Goal: Transaction & Acquisition: Purchase product/service

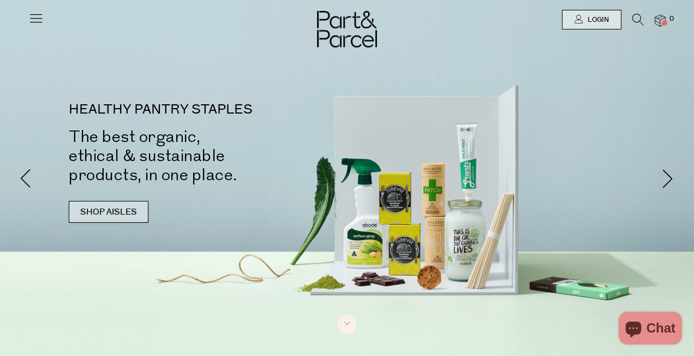
click at [125, 216] on link "SHOP AISLES" at bounding box center [109, 212] width 80 height 22
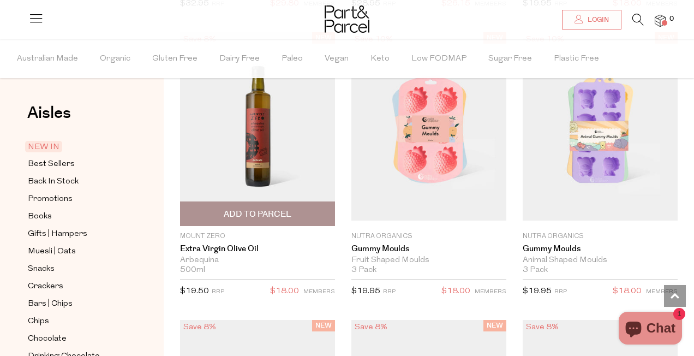
scroll to position [1163, 0]
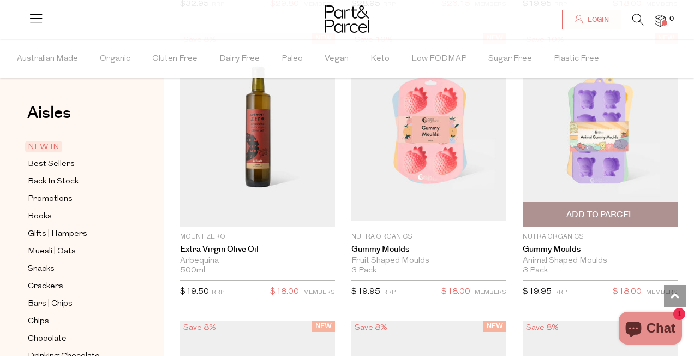
click at [573, 153] on img at bounding box center [600, 129] width 155 height 183
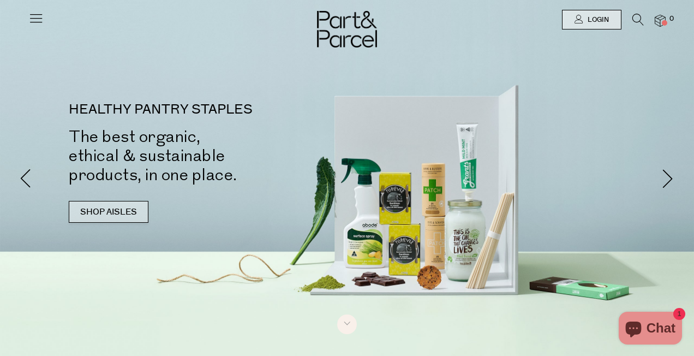
click at [94, 208] on link "SHOP AISLES" at bounding box center [109, 212] width 80 height 22
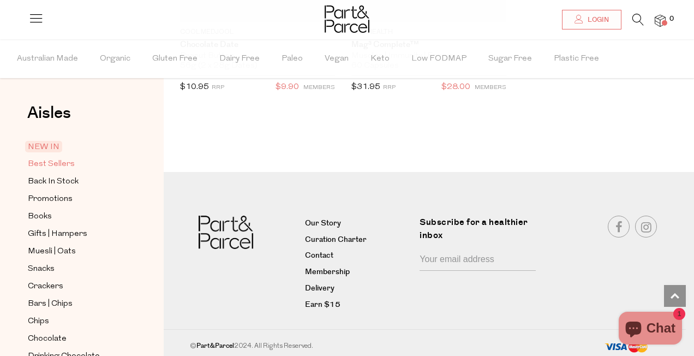
click at [54, 165] on span "Best Sellers" at bounding box center [51, 164] width 47 height 13
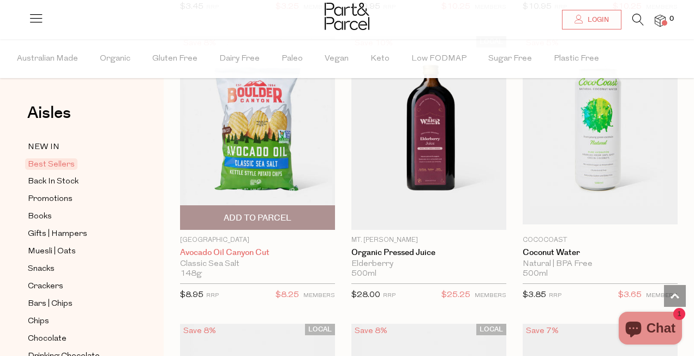
scroll to position [671, 0]
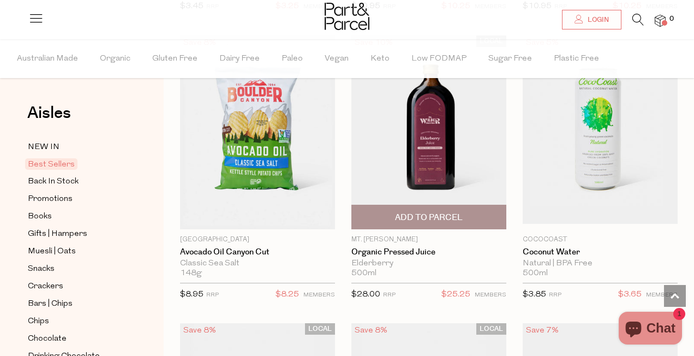
click at [422, 217] on span "Add To Parcel" at bounding box center [429, 217] width 68 height 11
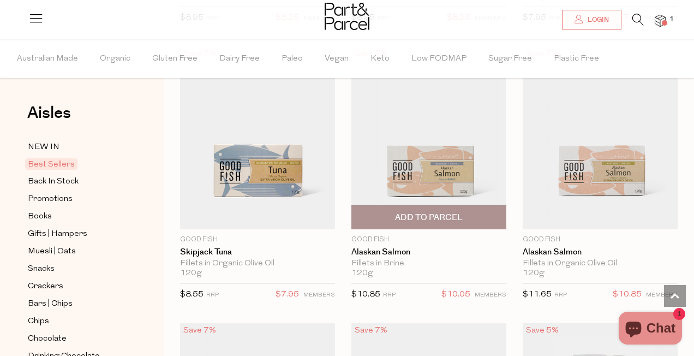
scroll to position [1225, 0]
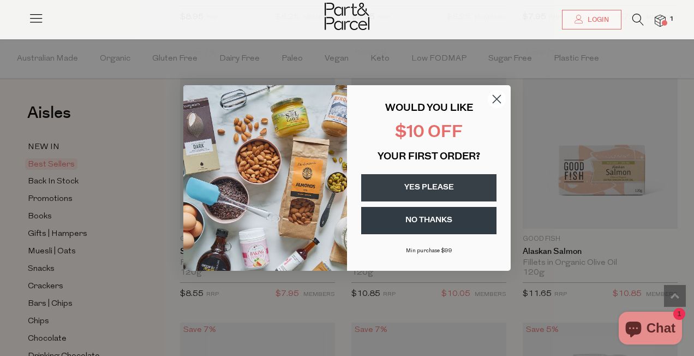
click at [497, 95] on circle "Close dialog" at bounding box center [497, 99] width 18 height 18
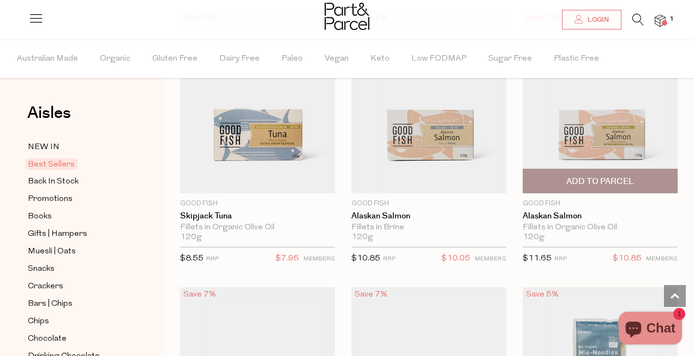
scroll to position [1258, 0]
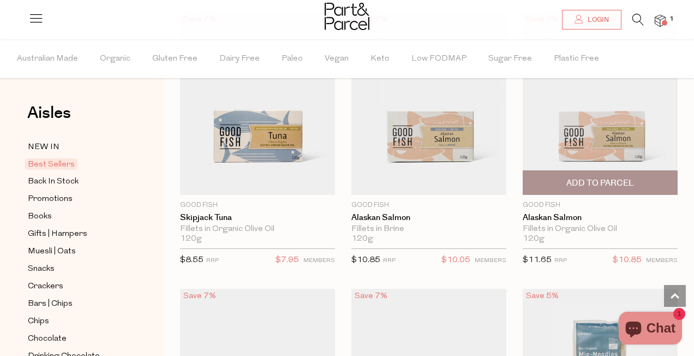
click at [598, 128] on img at bounding box center [600, 103] width 155 height 183
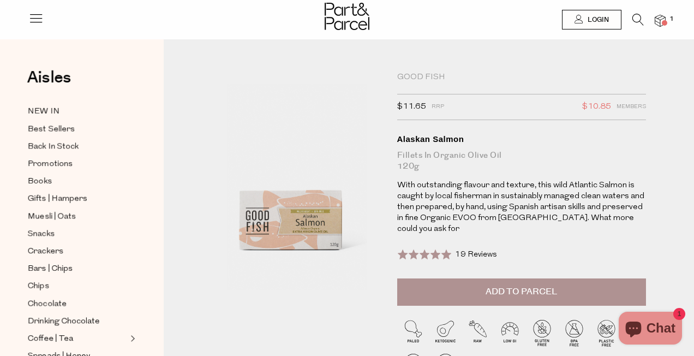
click at [482, 250] on span "19 Reviews" at bounding box center [476, 254] width 42 height 8
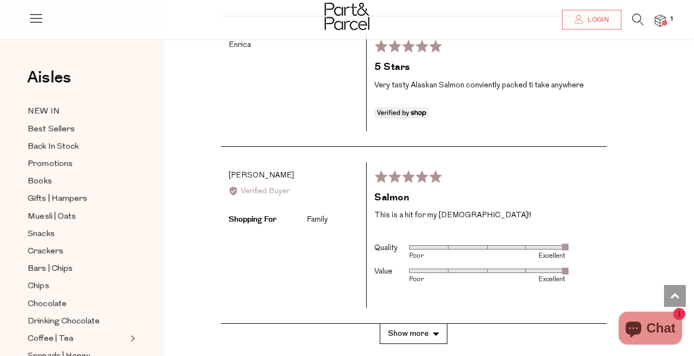
scroll to position [2155, 0]
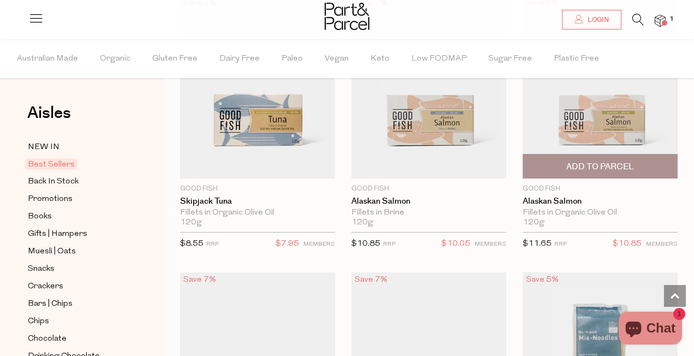
scroll to position [1273, 0]
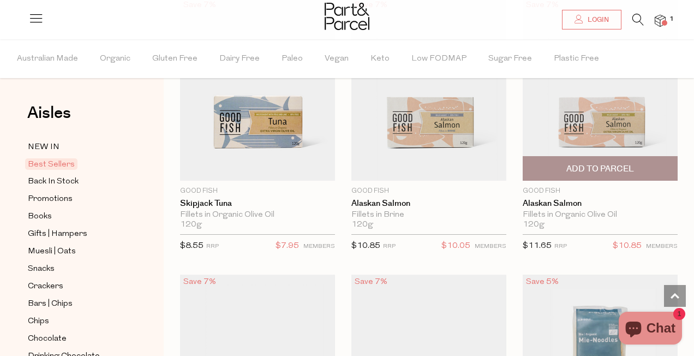
click at [609, 167] on span "Add To Parcel" at bounding box center [600, 168] width 68 height 11
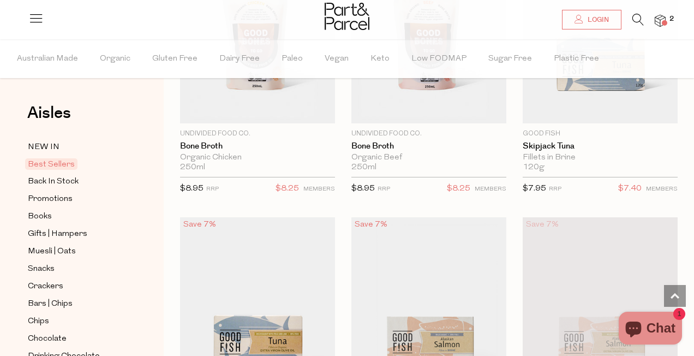
scroll to position [1048, 0]
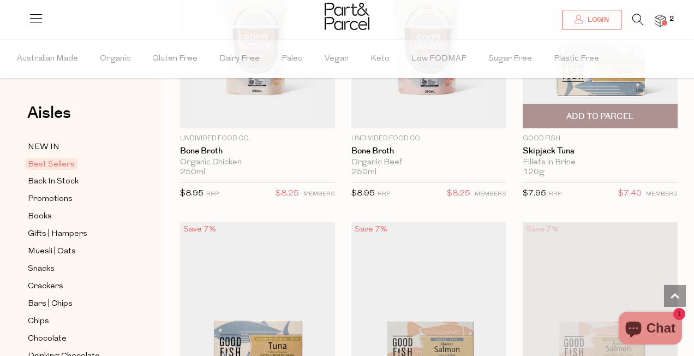
click at [637, 94] on img at bounding box center [600, 36] width 155 height 183
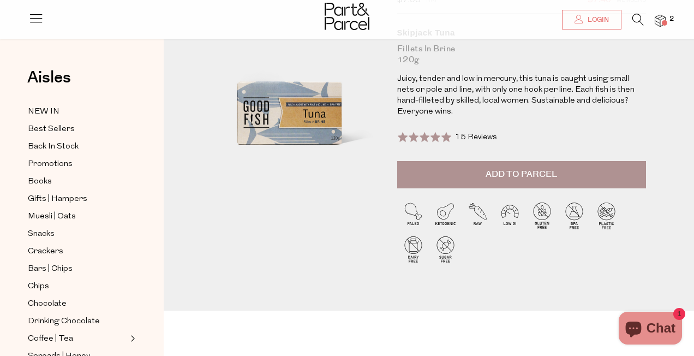
scroll to position [107, 0]
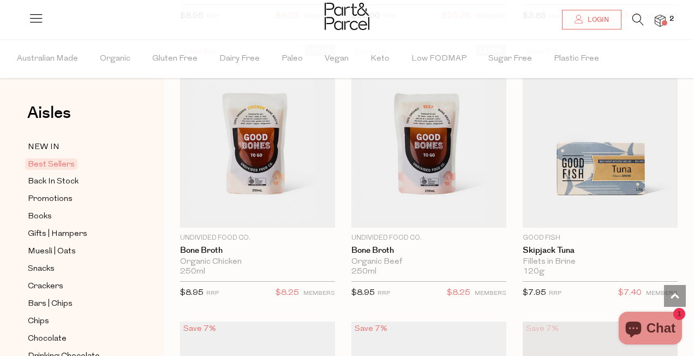
scroll to position [949, 0]
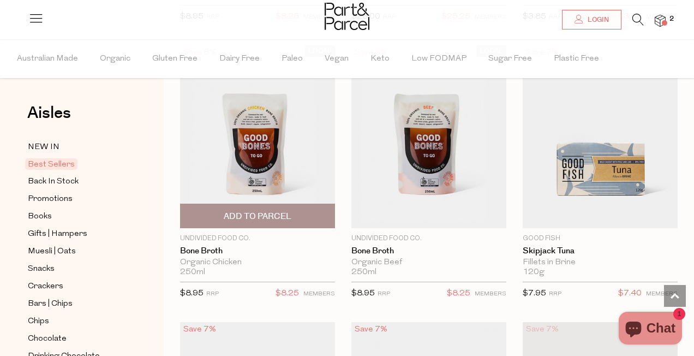
click at [245, 185] on img at bounding box center [257, 136] width 155 height 183
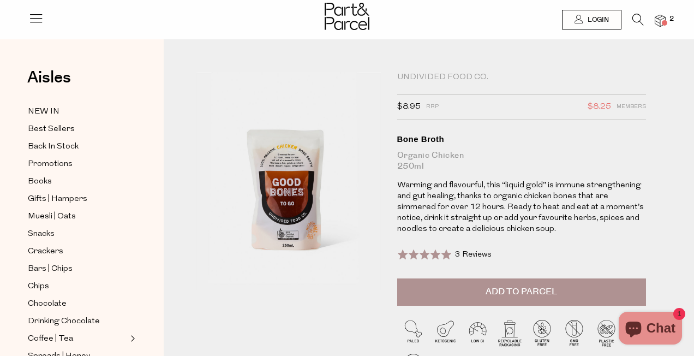
click at [407, 254] on span at bounding box center [424, 254] width 55 height 11
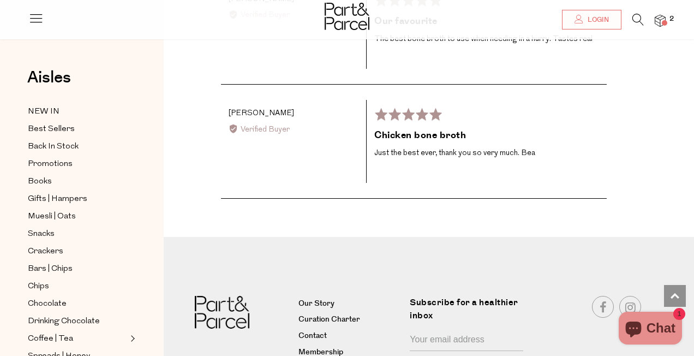
scroll to position [1797, 0]
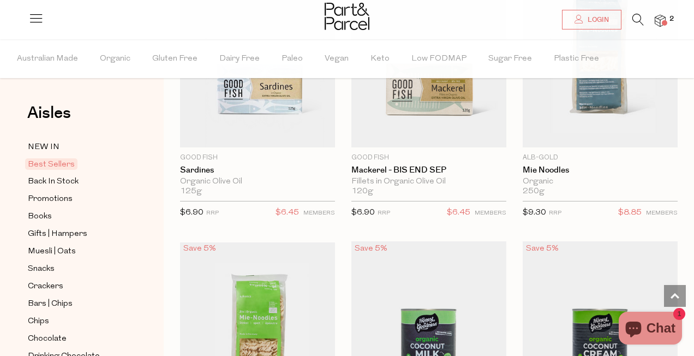
scroll to position [1560, 0]
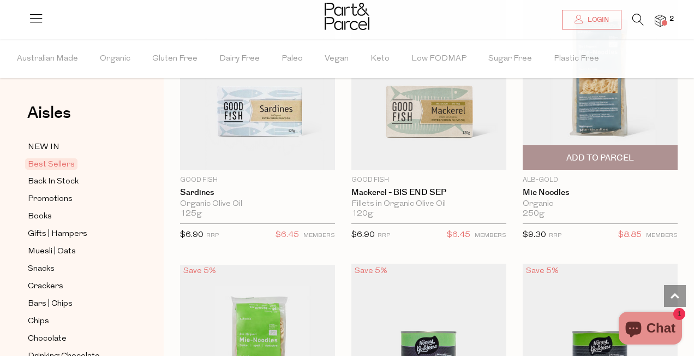
click at [570, 154] on span "Add To Parcel" at bounding box center [600, 157] width 68 height 11
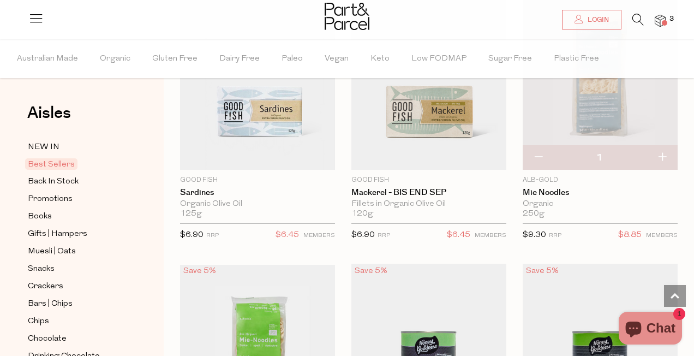
click at [662, 155] on button "button" at bounding box center [661, 158] width 31 height 24
type input "2"
click at [661, 154] on button "button" at bounding box center [661, 158] width 31 height 24
type input "3"
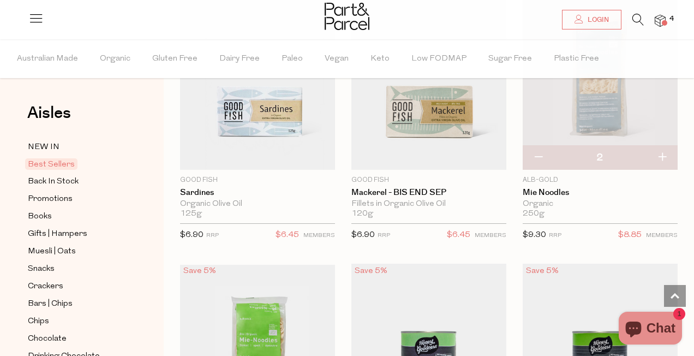
type input "3"
click at [589, 116] on img at bounding box center [600, 78] width 155 height 183
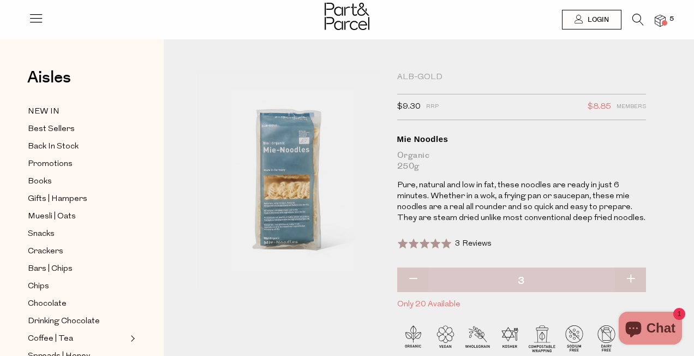
click at [439, 243] on span at bounding box center [424, 243] width 55 height 11
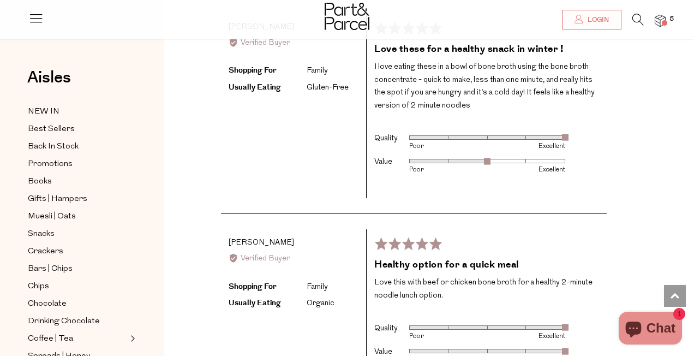
scroll to position [1860, 0]
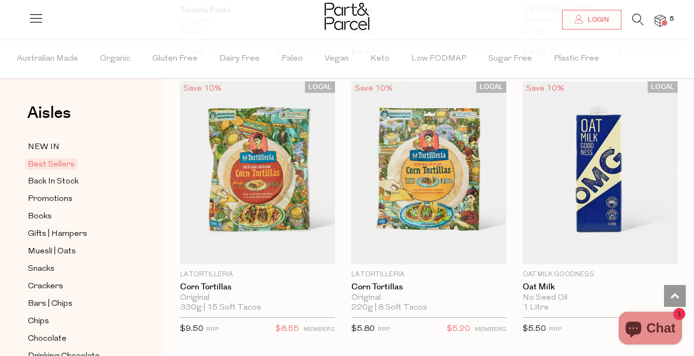
scroll to position [2575, 0]
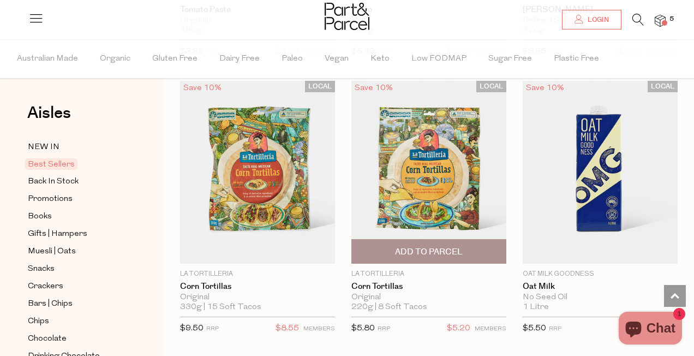
click at [403, 249] on span "Add To Parcel" at bounding box center [429, 251] width 68 height 11
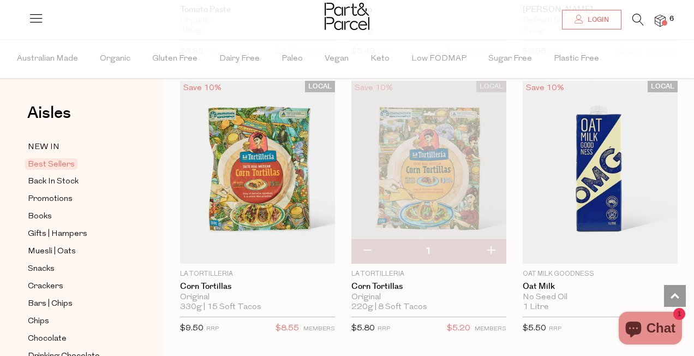
click at [423, 171] on img at bounding box center [428, 172] width 155 height 183
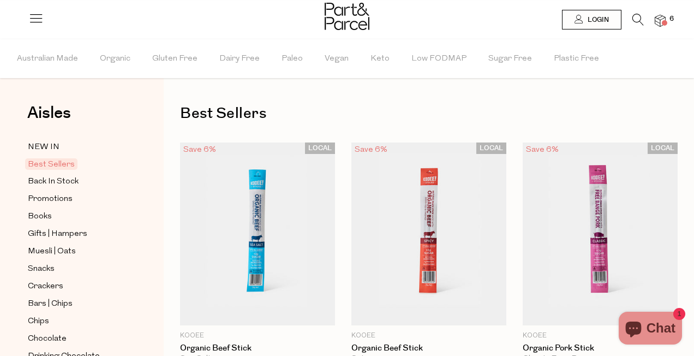
scroll to position [2575, 0]
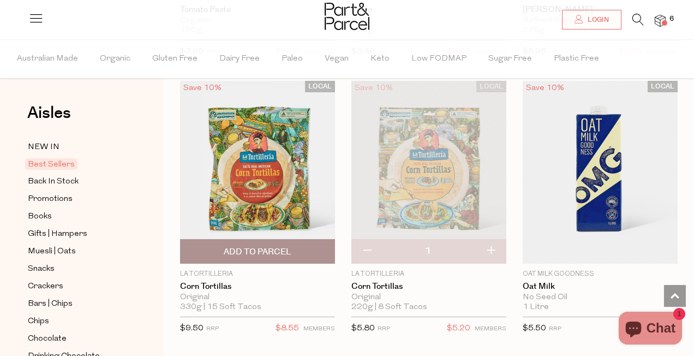
click at [257, 165] on img at bounding box center [257, 172] width 155 height 183
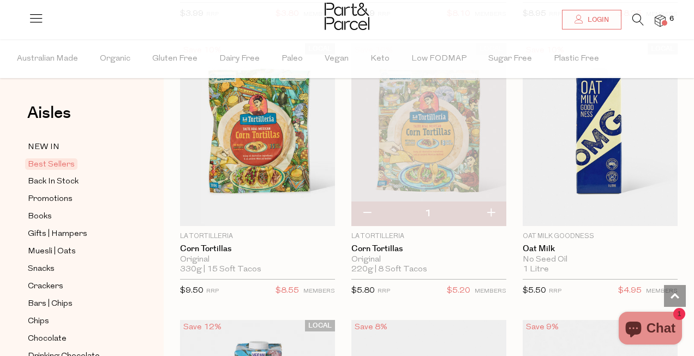
scroll to position [2611, 0]
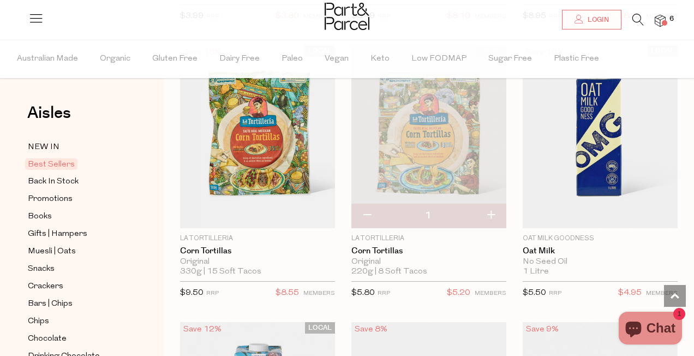
click at [494, 209] on button "button" at bounding box center [490, 215] width 31 height 24
type input "2"
click at [489, 210] on button "button" at bounding box center [490, 215] width 31 height 24
type input "3"
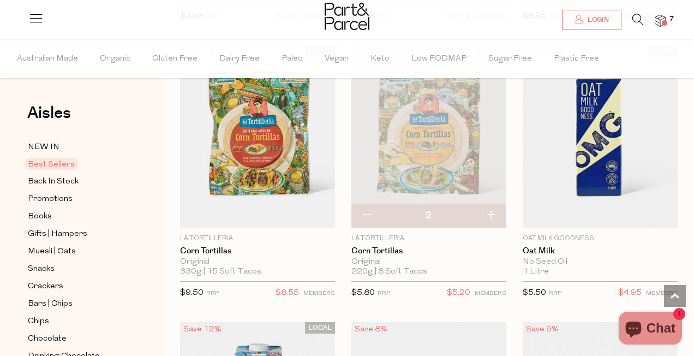
type input "3"
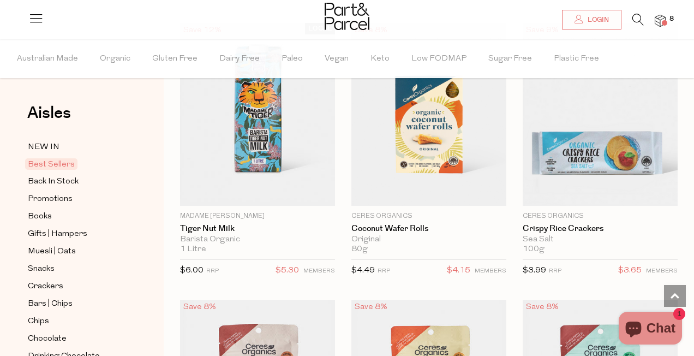
scroll to position [2909, 0]
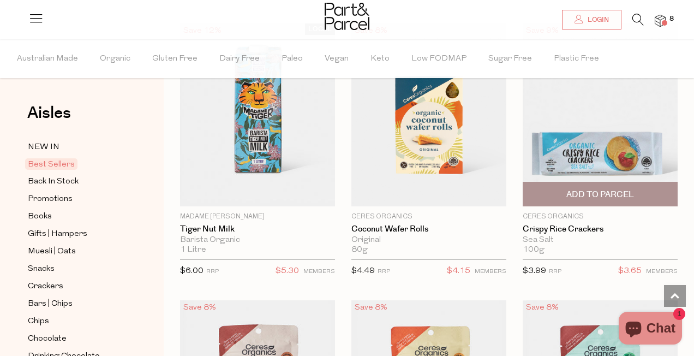
click at [542, 149] on img at bounding box center [600, 114] width 155 height 183
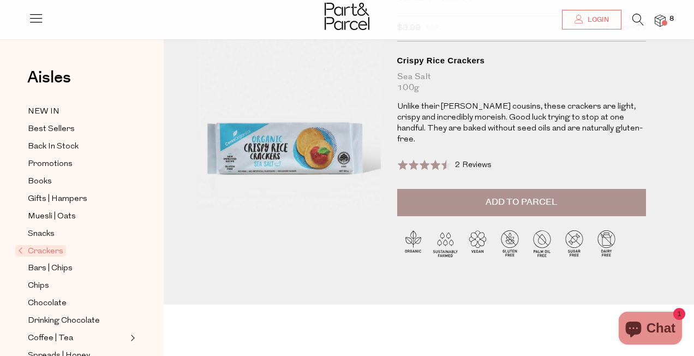
scroll to position [71, 0]
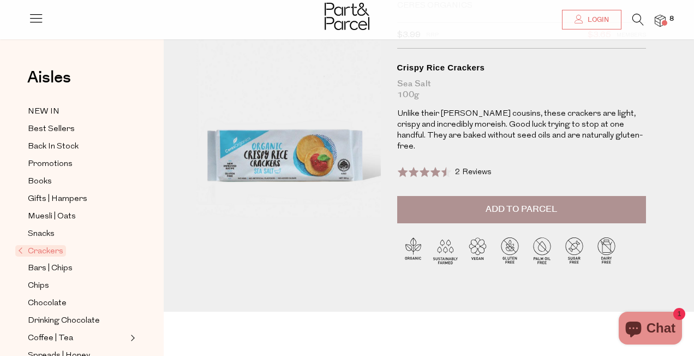
click at [462, 168] on span "2 Reviews" at bounding box center [473, 172] width 37 height 8
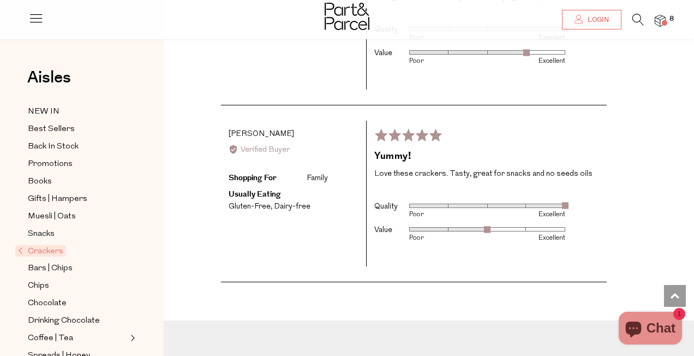
scroll to position [1674, 0]
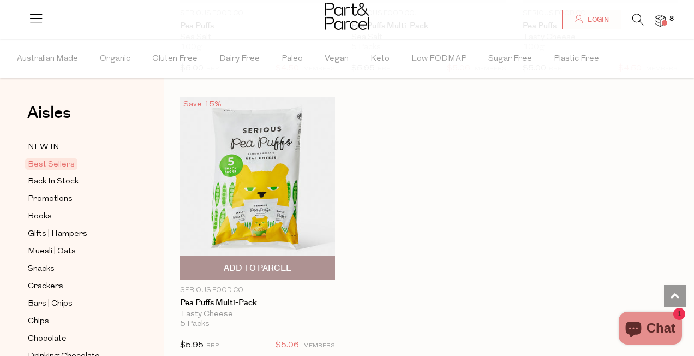
scroll to position [3669, 0]
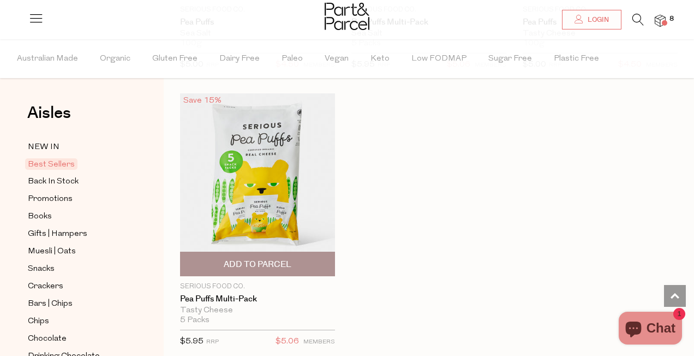
click at [271, 260] on span "Add To Parcel" at bounding box center [258, 264] width 68 height 11
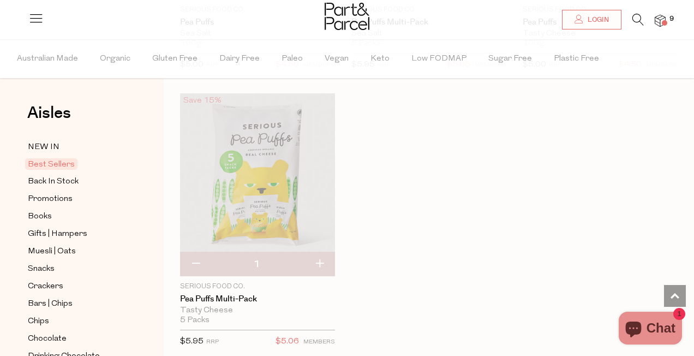
click at [316, 255] on button "button" at bounding box center [319, 264] width 31 height 24
type input "2"
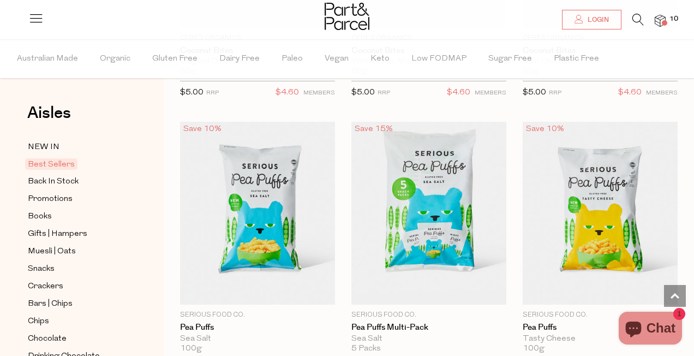
scroll to position [3347, 0]
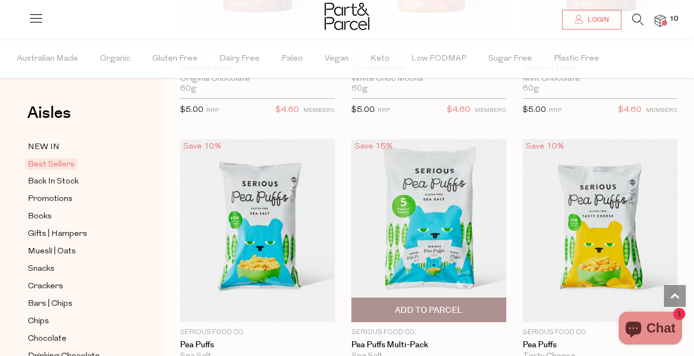
click at [416, 254] on img at bounding box center [428, 230] width 155 height 183
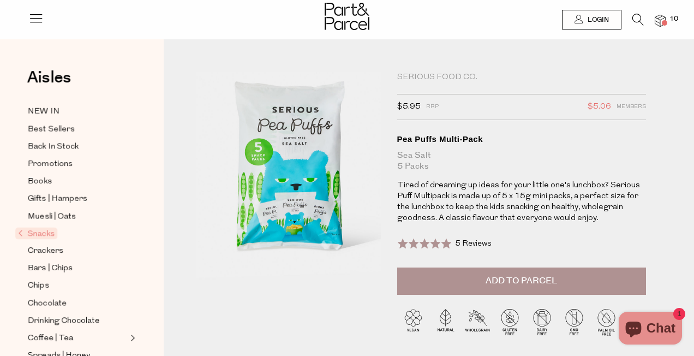
click at [432, 243] on span at bounding box center [424, 243] width 55 height 11
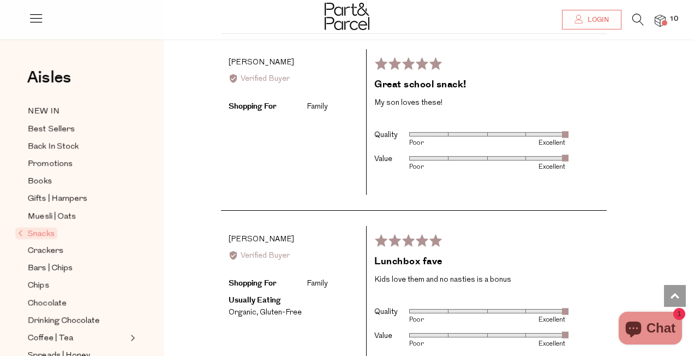
scroll to position [1972, 0]
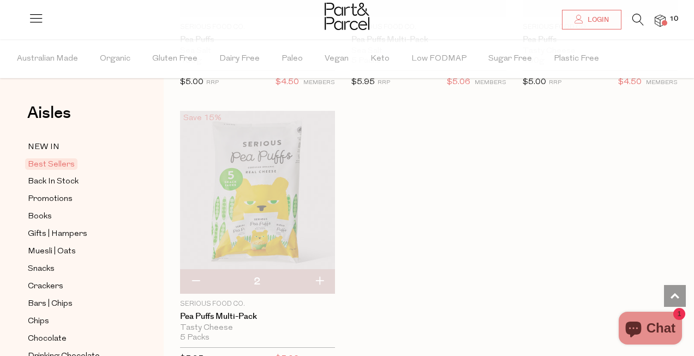
scroll to position [3650, 0]
click at [285, 185] on img at bounding box center [257, 203] width 155 height 183
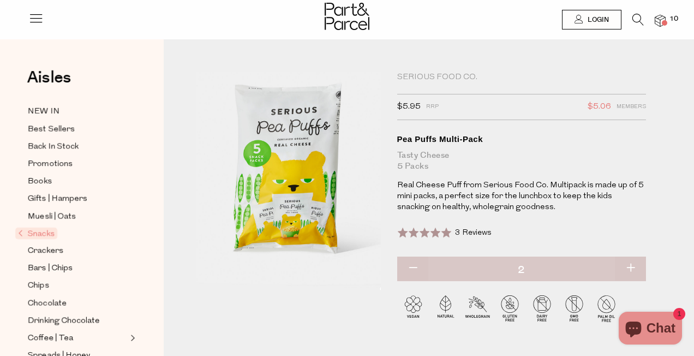
click at [405, 227] on span at bounding box center [424, 232] width 55 height 11
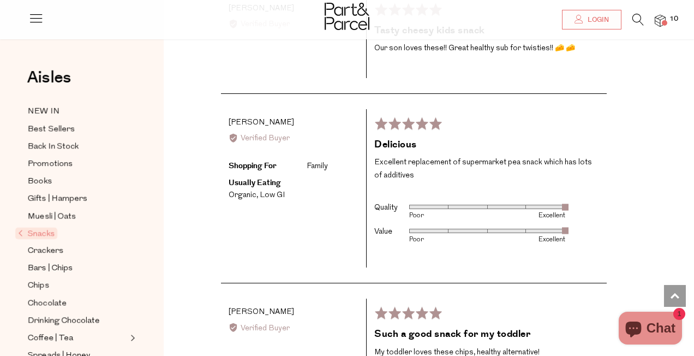
scroll to position [1552, 0]
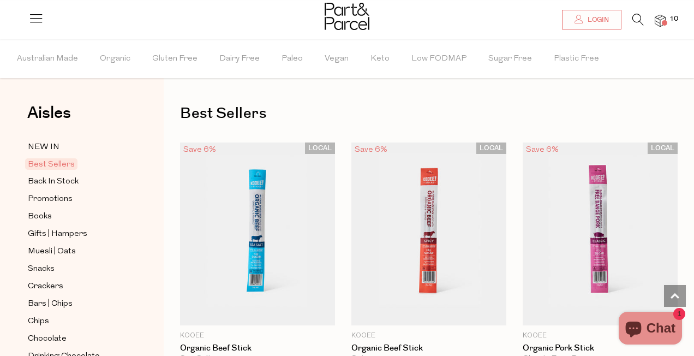
scroll to position [3650, 0]
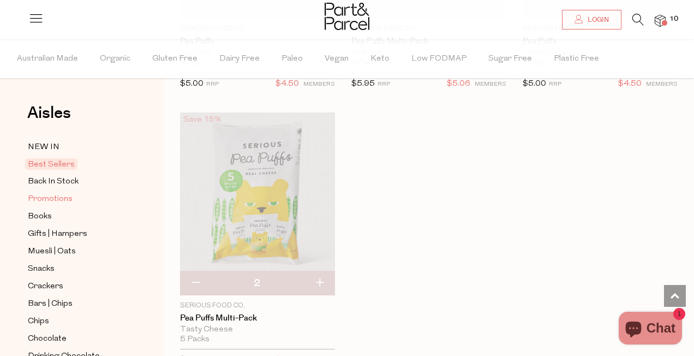
click at [52, 202] on span "Promotions" at bounding box center [50, 199] width 45 height 13
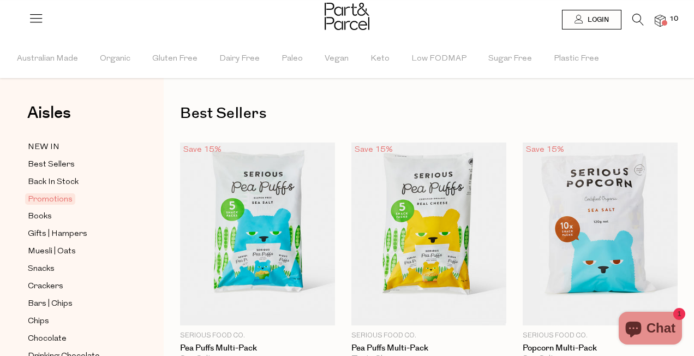
type input "2"
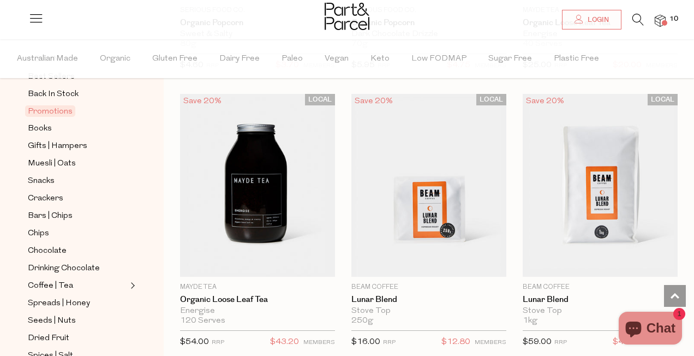
scroll to position [877, 0]
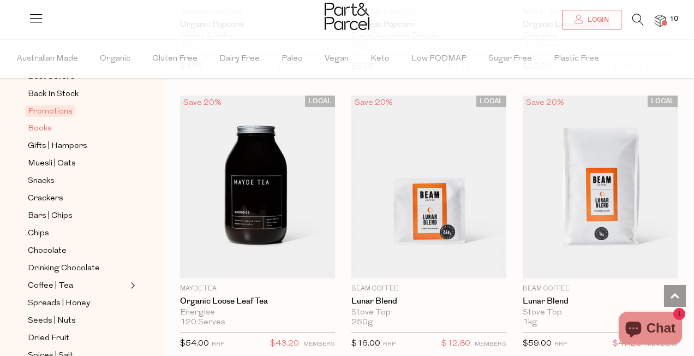
click at [44, 132] on span "Books" at bounding box center [40, 128] width 24 height 13
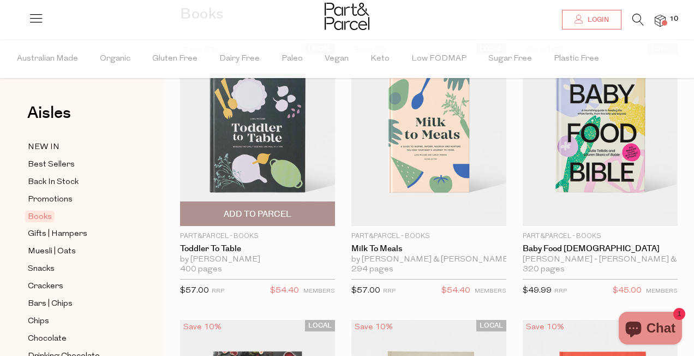
scroll to position [101, 0]
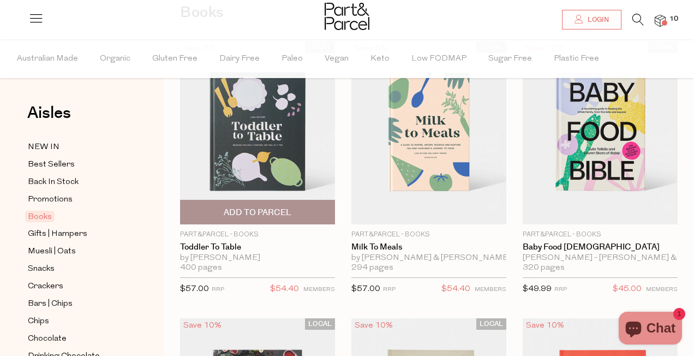
click at [233, 140] on img at bounding box center [257, 132] width 155 height 183
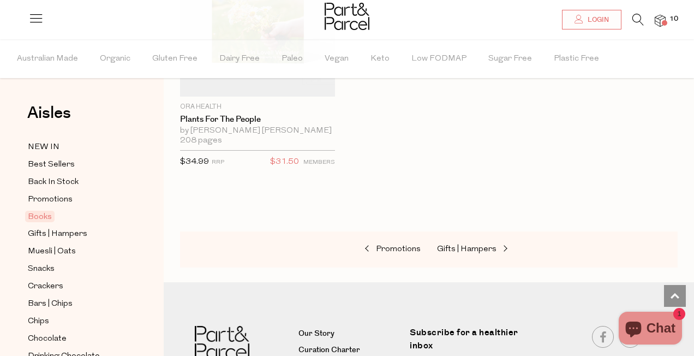
scroll to position [1064, 0]
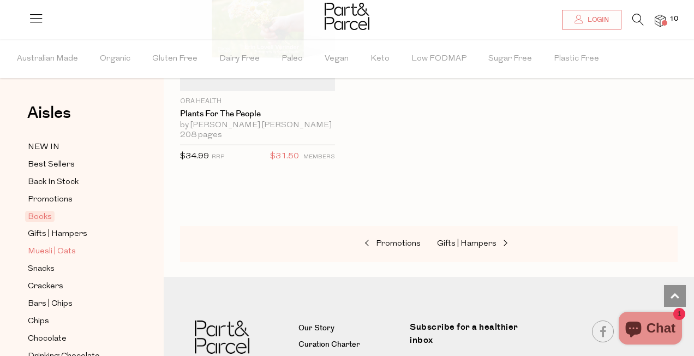
click at [98, 250] on link "Muesli | Oats" at bounding box center [77, 251] width 99 height 14
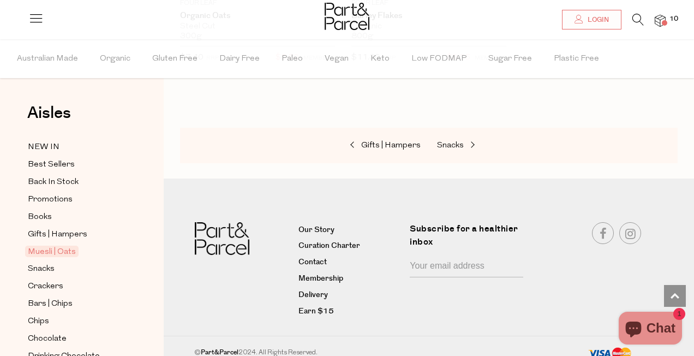
scroll to position [4779, 0]
click at [53, 269] on span "Snacks" at bounding box center [41, 268] width 27 height 13
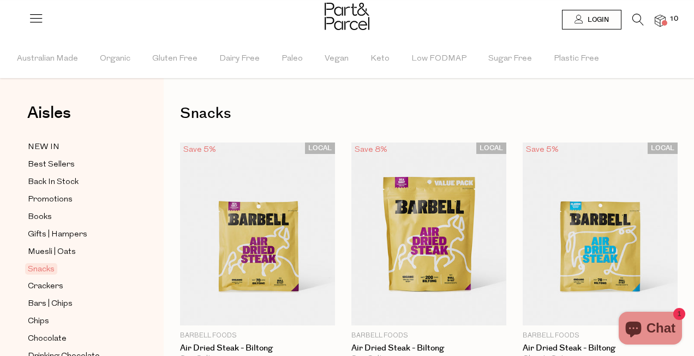
type input "2"
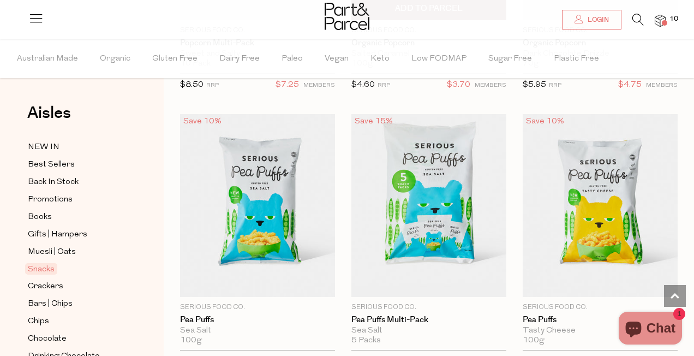
scroll to position [4200, 0]
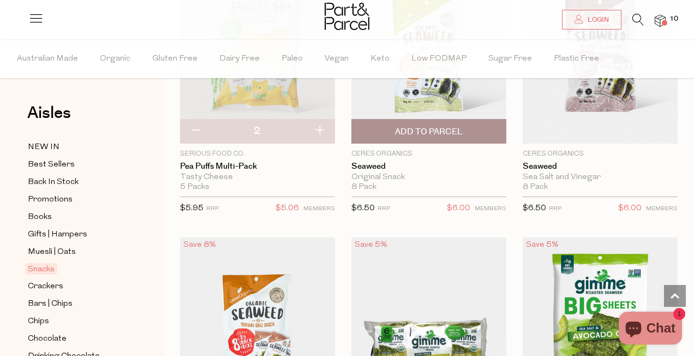
type input "3"
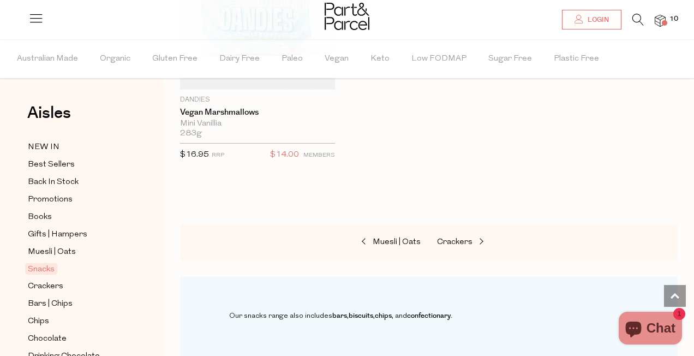
scroll to position [6343, 0]
click at [68, 283] on link "Crackers" at bounding box center [77, 286] width 99 height 14
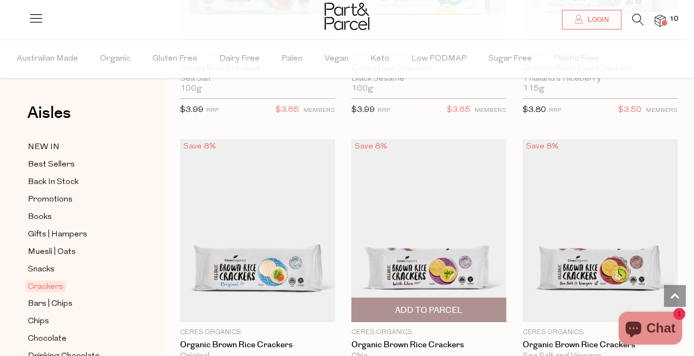
scroll to position [552, 0]
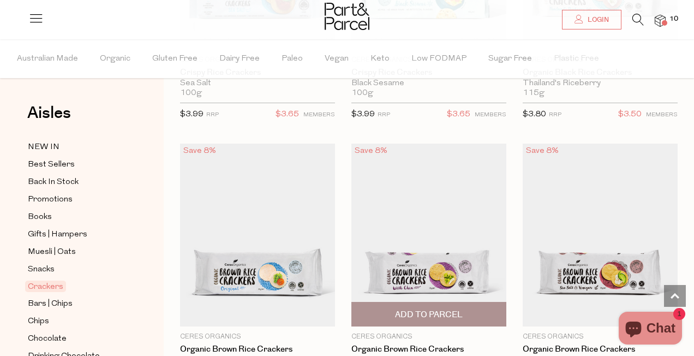
click at [409, 208] on img at bounding box center [428, 234] width 155 height 183
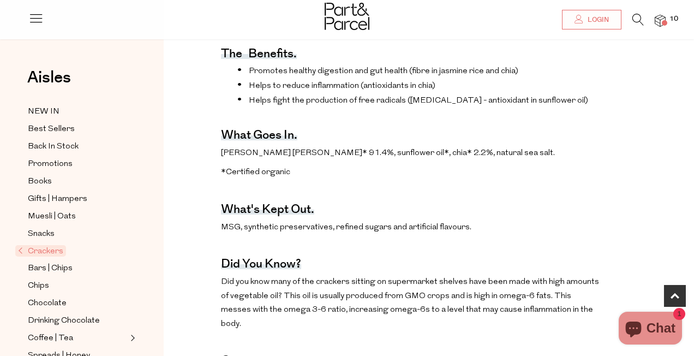
scroll to position [389, 0]
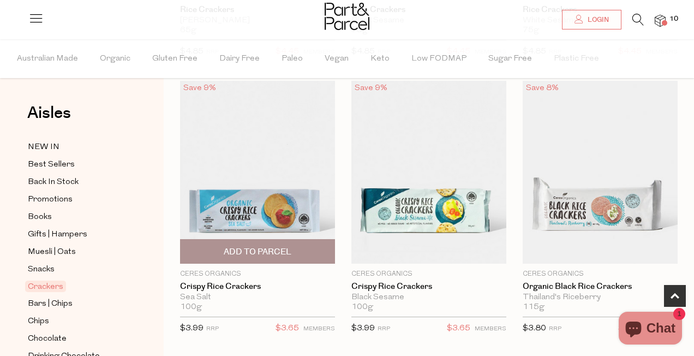
click at [290, 254] on span "Add To Parcel" at bounding box center [258, 251] width 68 height 11
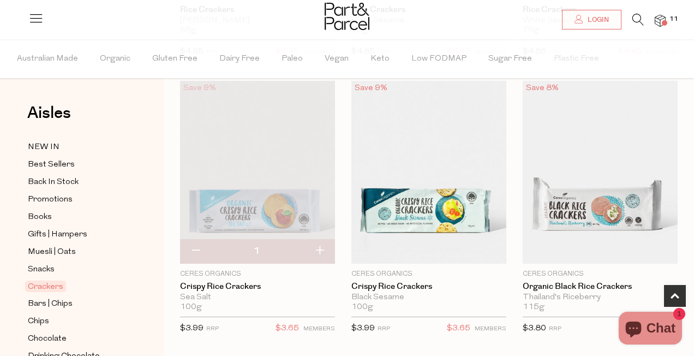
click at [320, 249] on button "button" at bounding box center [319, 251] width 31 height 24
type input "2"
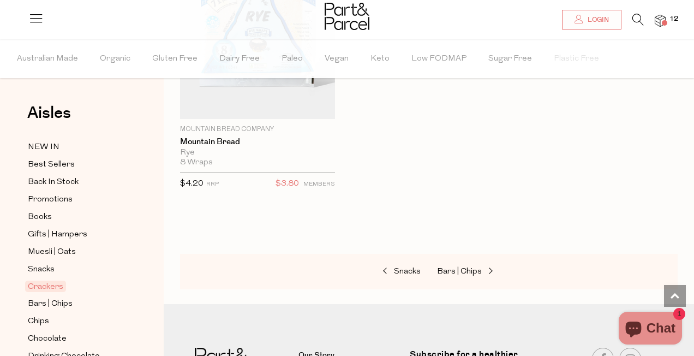
scroll to position [3572, 0]
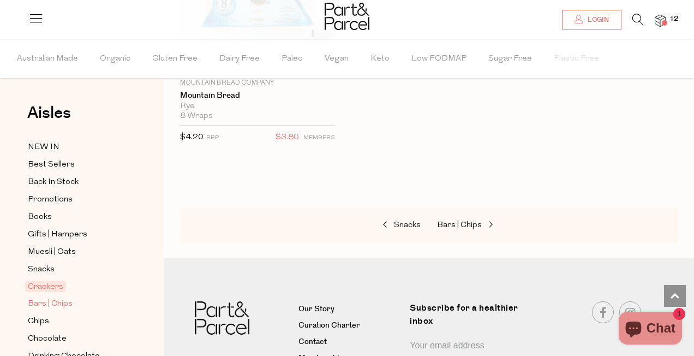
click at [74, 302] on link "Bars | Chips" at bounding box center [77, 304] width 99 height 14
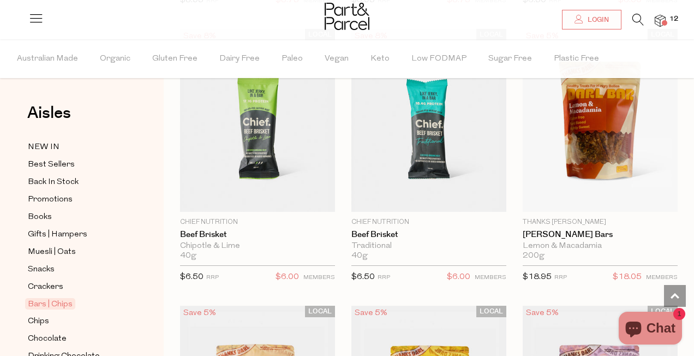
scroll to position [2072, 0]
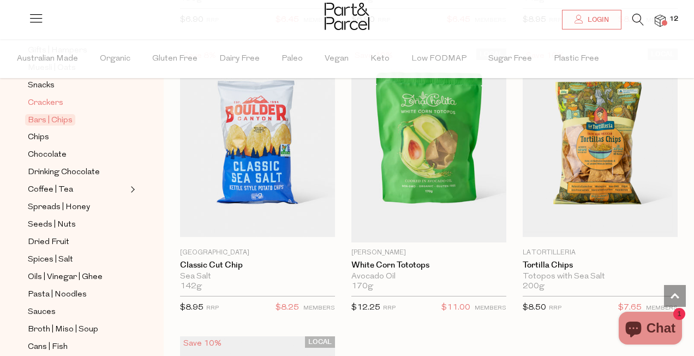
scroll to position [178, 0]
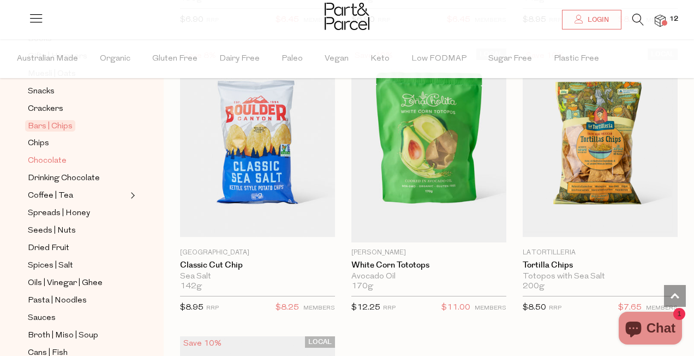
click at [54, 160] on span "Chocolate" at bounding box center [47, 160] width 39 height 13
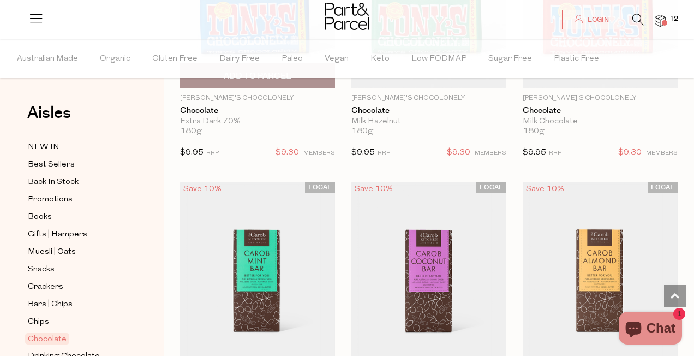
scroll to position [3877, 0]
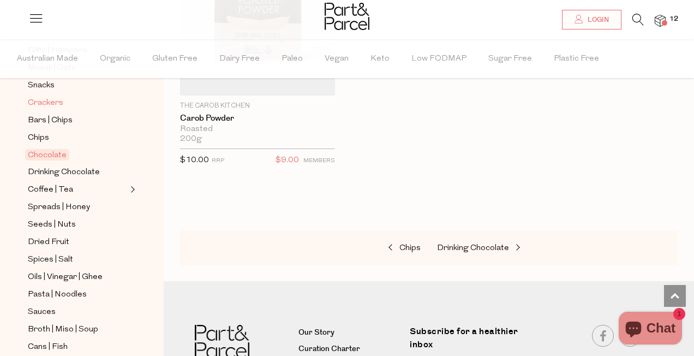
scroll to position [210, 0]
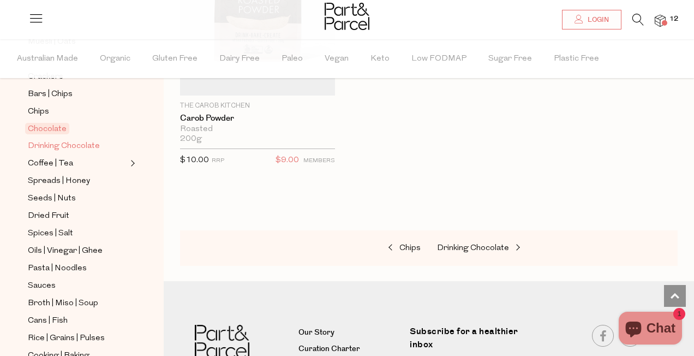
click at [88, 143] on span "Drinking Chocolate" at bounding box center [64, 146] width 72 height 13
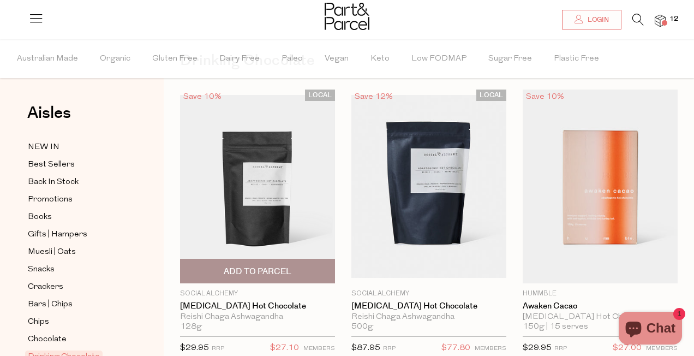
scroll to position [48, 0]
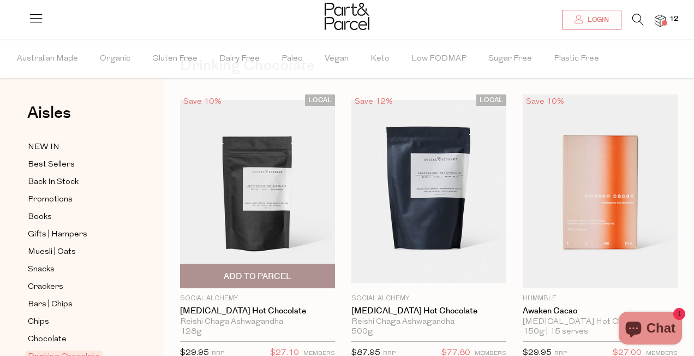
click at [263, 178] on img at bounding box center [257, 191] width 155 height 183
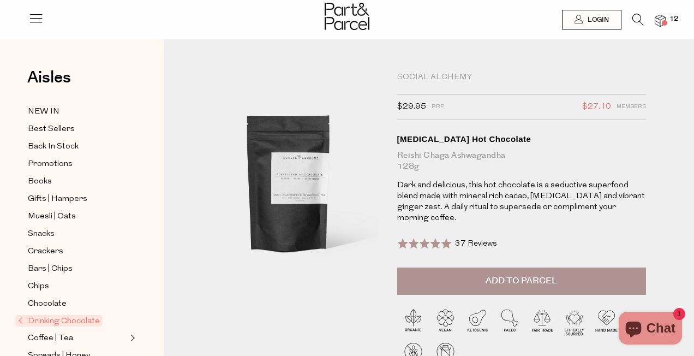
click at [424, 242] on span at bounding box center [424, 243] width 54 height 11
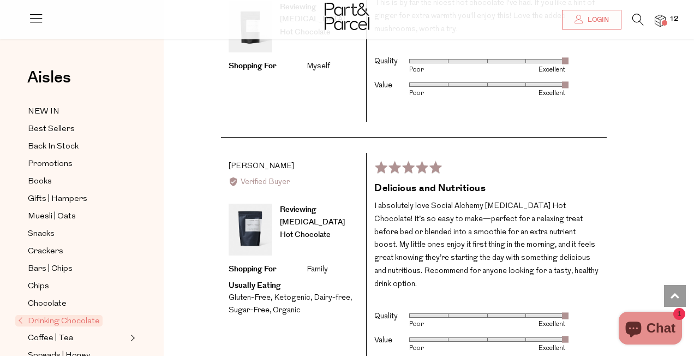
scroll to position [2403, 0]
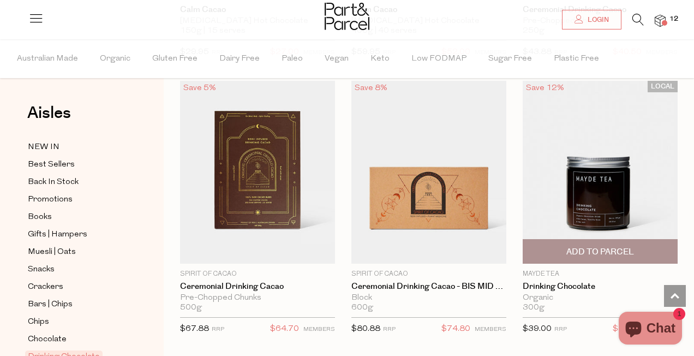
scroll to position [925, 0]
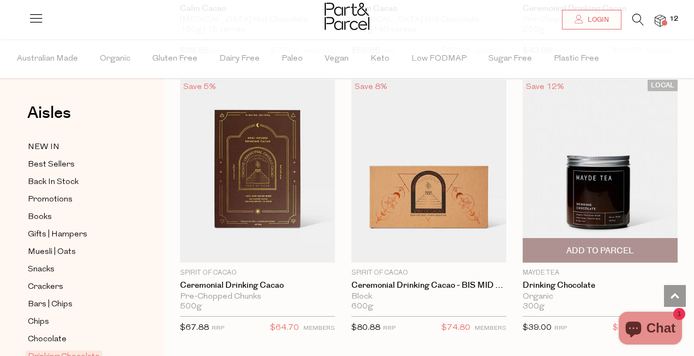
click at [591, 176] on img at bounding box center [600, 171] width 155 height 183
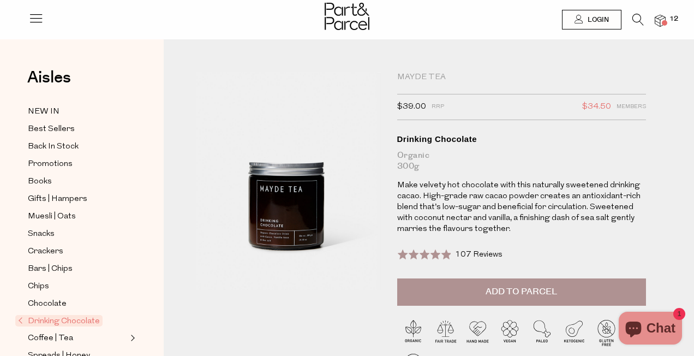
click at [434, 254] on span at bounding box center [423, 254] width 53 height 11
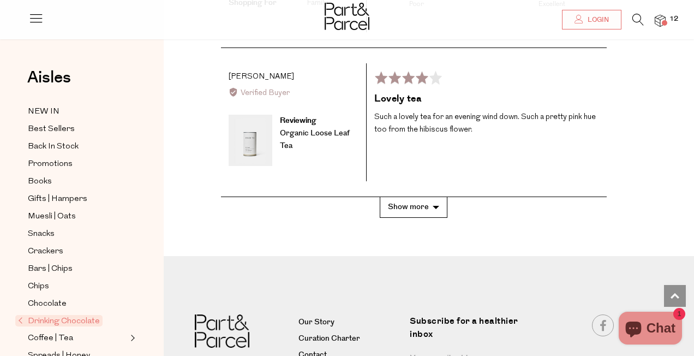
scroll to position [2402, 0]
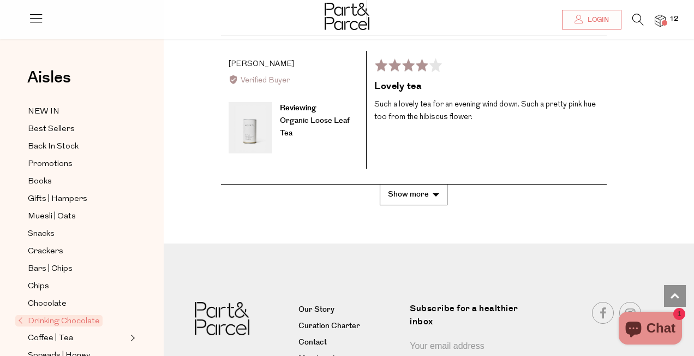
click at [433, 184] on button "Show more" at bounding box center [414, 194] width 68 height 20
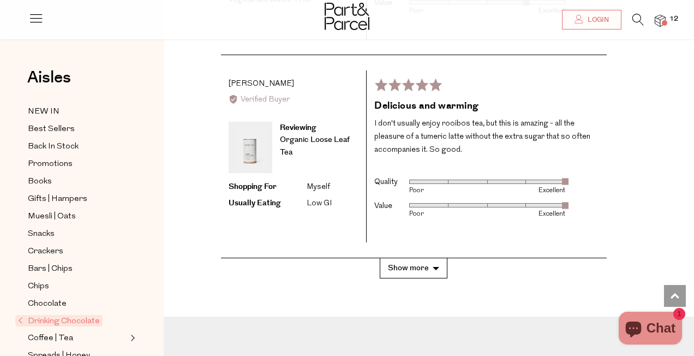
scroll to position [3270, 0]
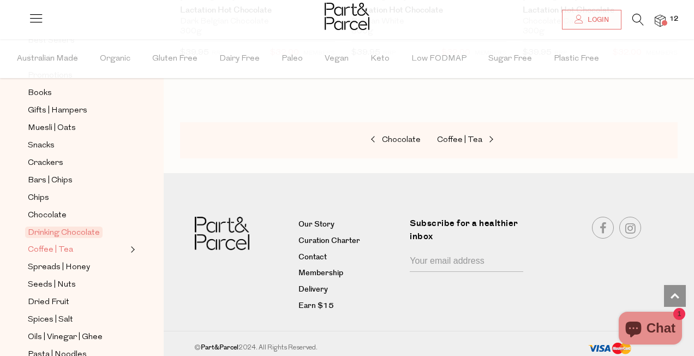
scroll to position [124, 0]
click at [62, 251] on span "Coffee | Tea" at bounding box center [50, 249] width 45 height 13
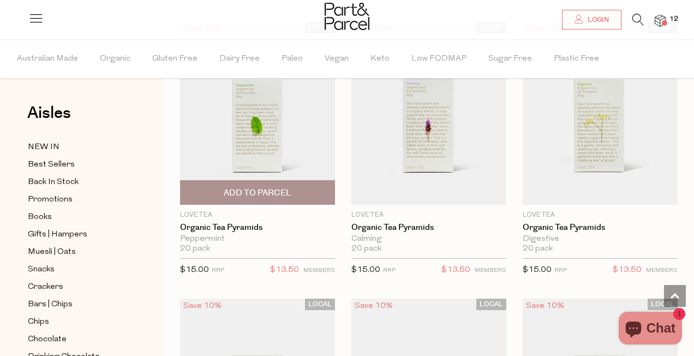
scroll to position [951, 0]
click at [266, 191] on span "Add To Parcel" at bounding box center [258, 192] width 68 height 11
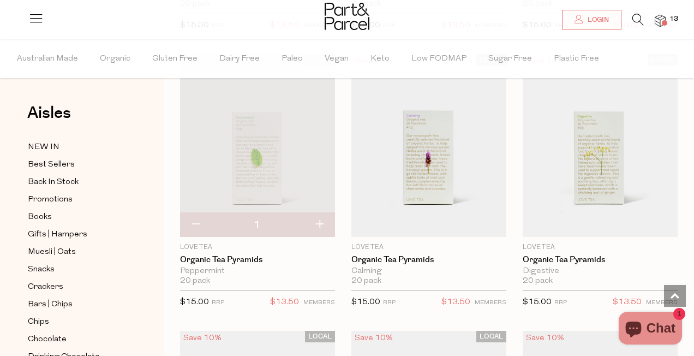
scroll to position [918, 0]
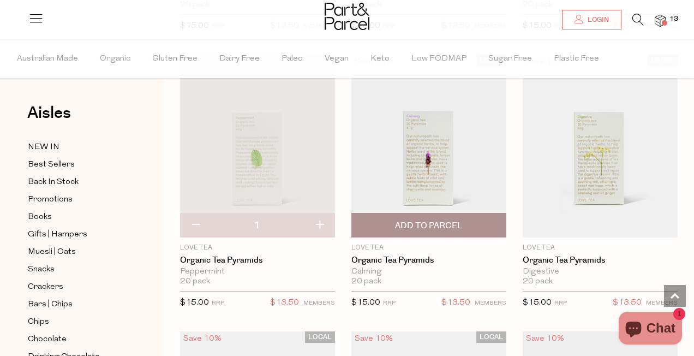
click at [438, 154] on img at bounding box center [428, 146] width 155 height 183
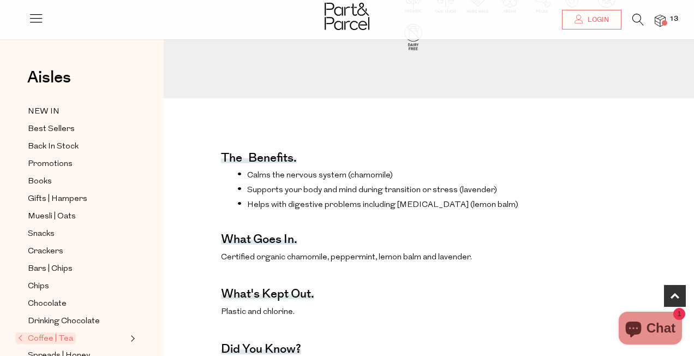
scroll to position [319, 0]
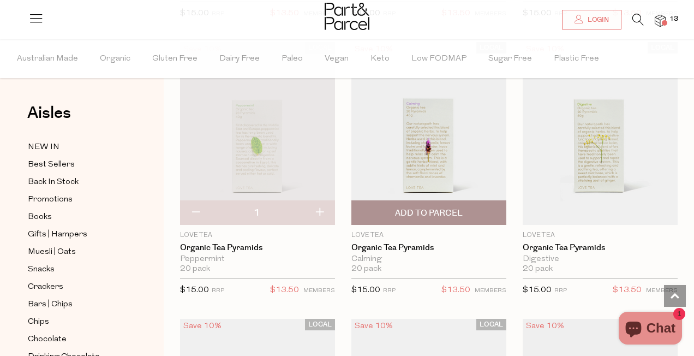
scroll to position [932, 0]
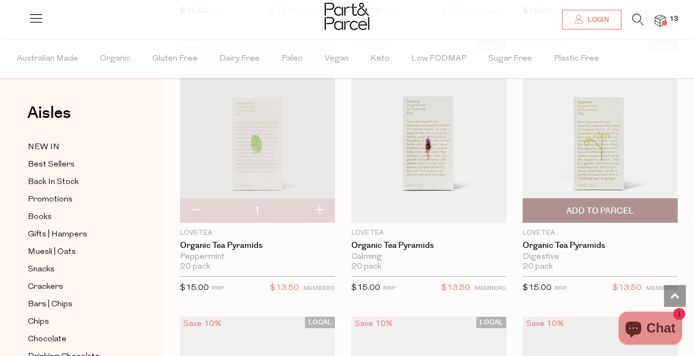
click at [561, 151] on img at bounding box center [600, 131] width 155 height 183
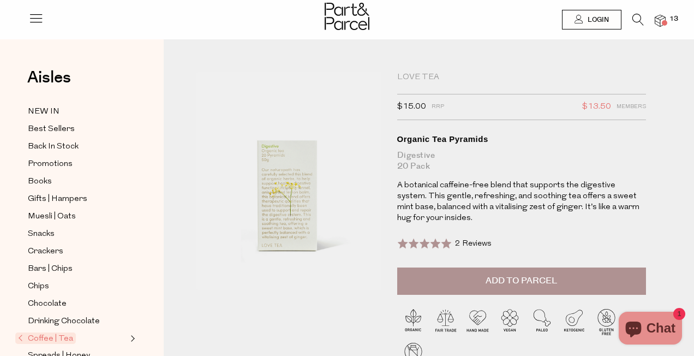
click at [433, 240] on span at bounding box center [424, 243] width 55 height 11
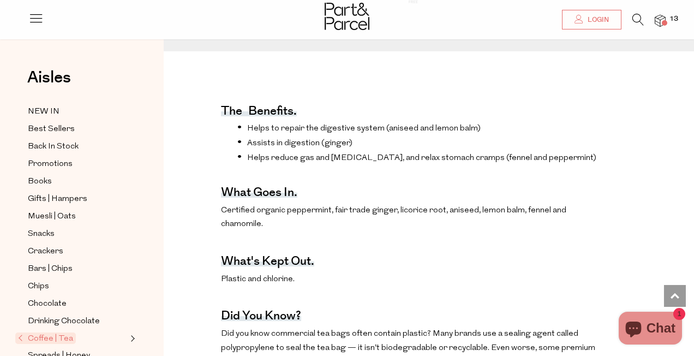
scroll to position [365, 0]
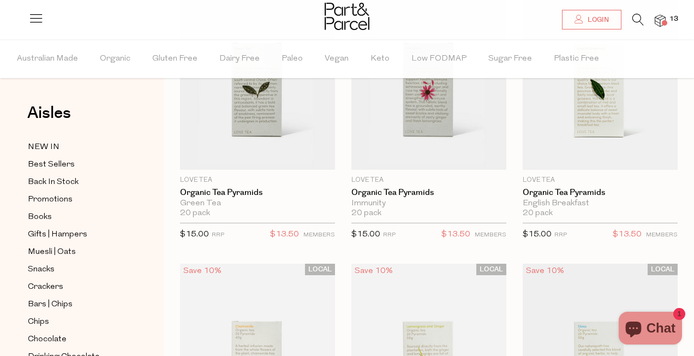
scroll to position [157, 0]
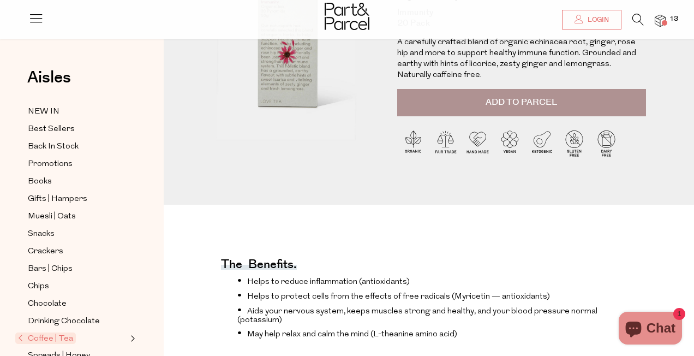
scroll to position [144, 0]
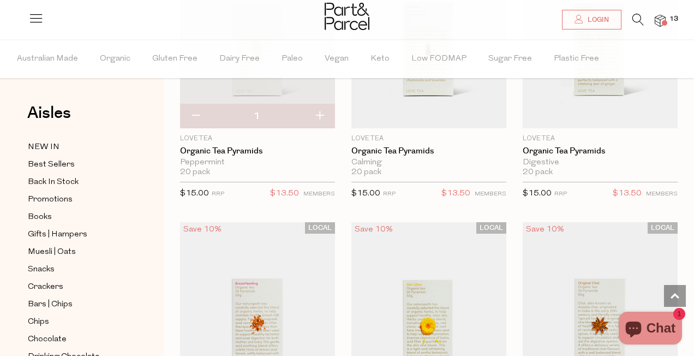
scroll to position [1026, 0]
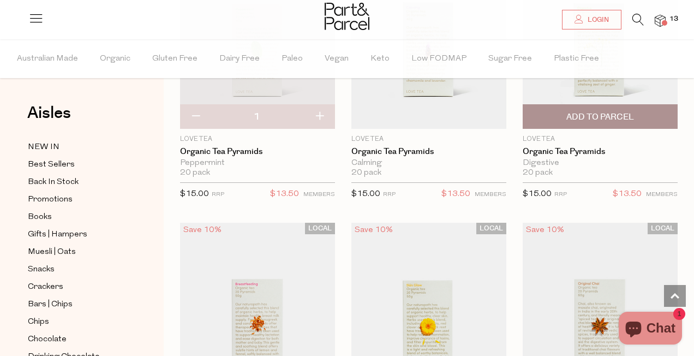
click at [592, 89] on img at bounding box center [600, 37] width 155 height 183
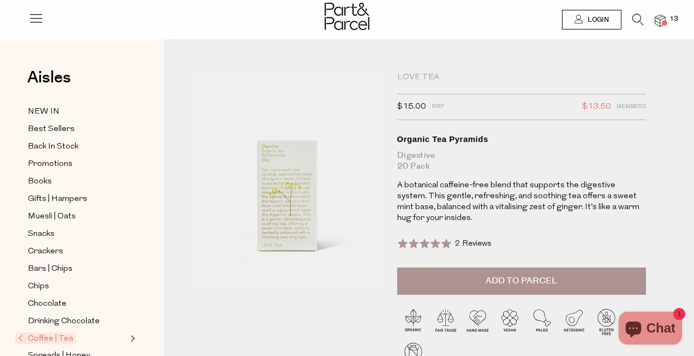
click at [485, 242] on span "2 Reviews" at bounding box center [473, 243] width 37 height 8
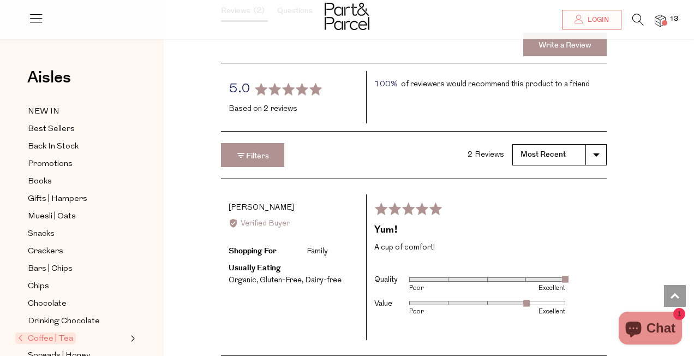
scroll to position [1246, 0]
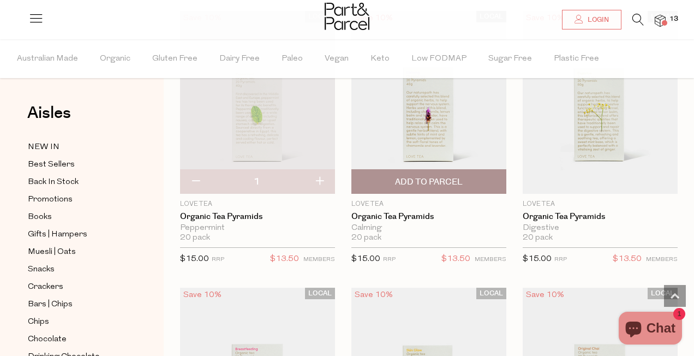
scroll to position [1002, 0]
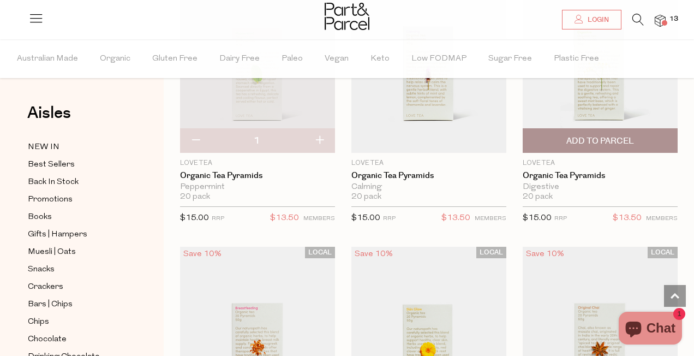
click at [610, 137] on span "Add To Parcel" at bounding box center [600, 140] width 68 height 11
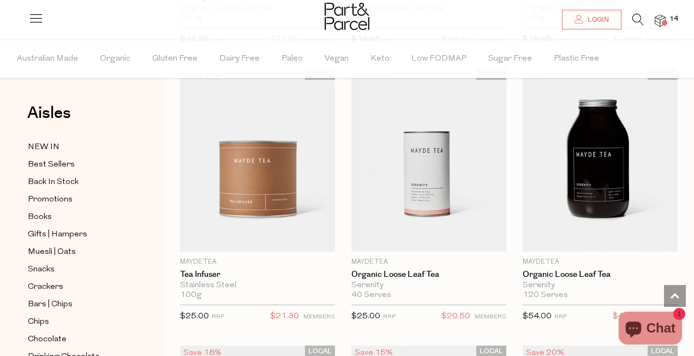
scroll to position [3402, 0]
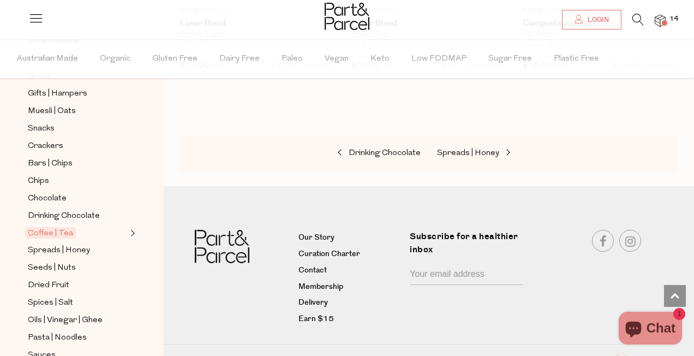
scroll to position [141, 0]
click at [82, 251] on span "Spreads | Honey" at bounding box center [59, 249] width 62 height 13
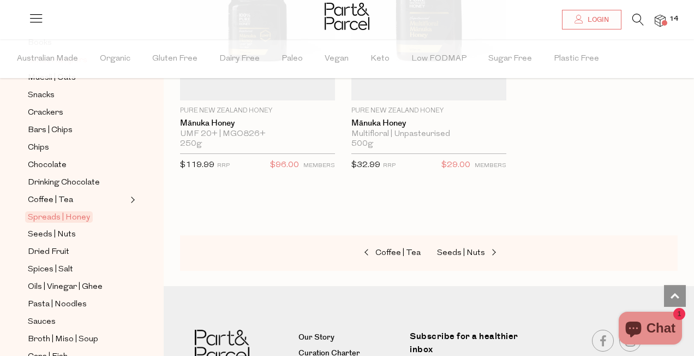
scroll to position [175, 0]
click at [64, 250] on span "Dried Fruit" at bounding box center [48, 250] width 41 height 13
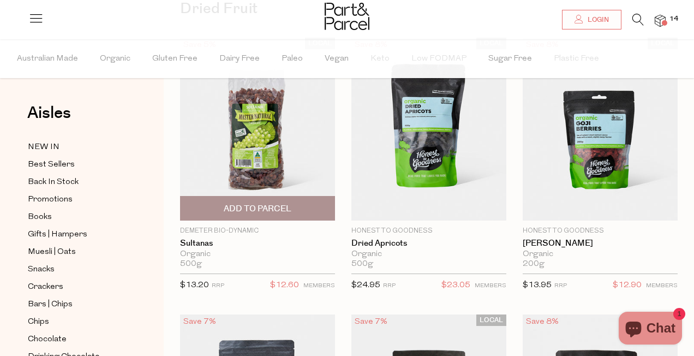
scroll to position [106, 0]
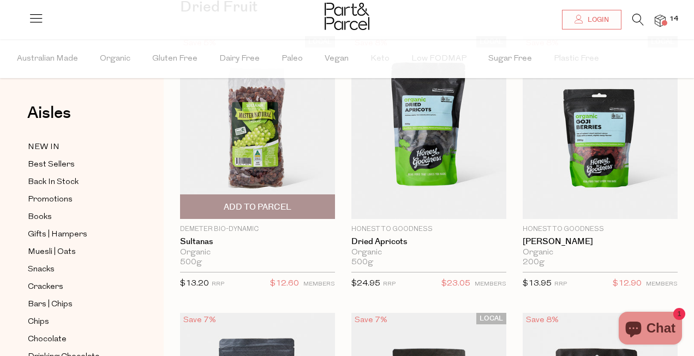
click at [203, 188] on img at bounding box center [257, 127] width 155 height 183
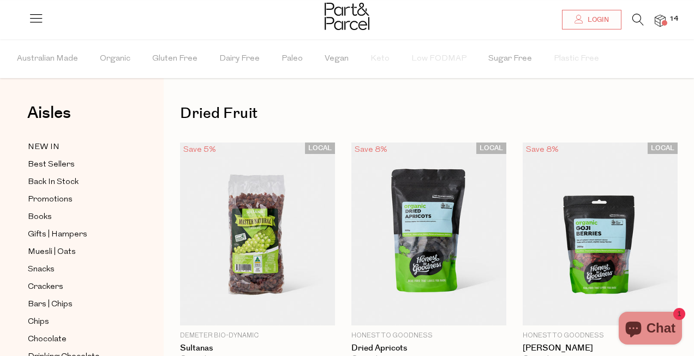
click at [251, 244] on div "LOCAL Save 5% 1 Add To Parcel Demeter Bio-Dynamic [GEOGRAPHIC_DATA] Organic 500…" at bounding box center [257, 272] width 155 height 260
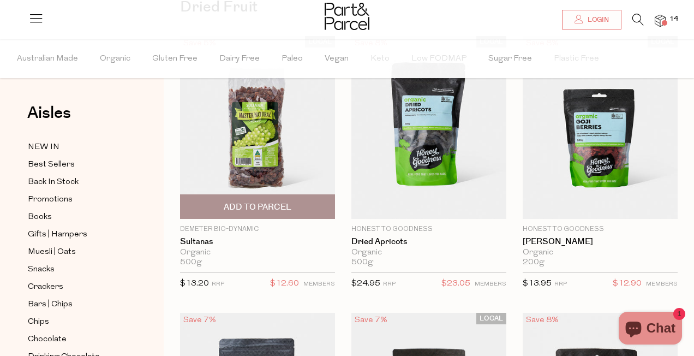
click at [310, 155] on img at bounding box center [257, 127] width 155 height 183
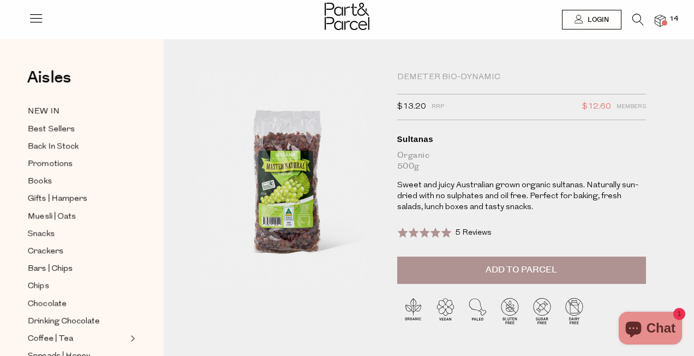
click at [453, 232] on div "Rated 5.0 out of 5 5 Reviews Based on 5 reviews Click to go to reviews" at bounding box center [444, 232] width 95 height 15
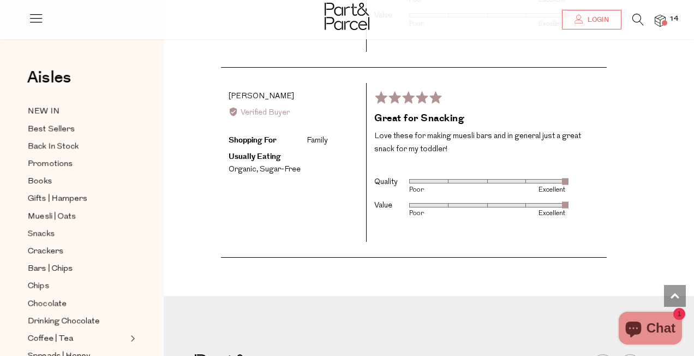
scroll to position [1952, 0]
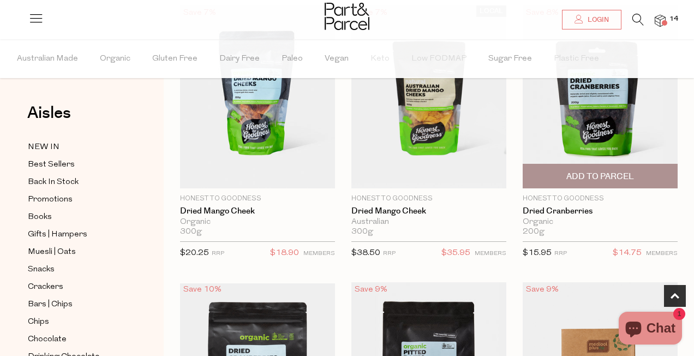
scroll to position [414, 0]
click at [577, 143] on img at bounding box center [600, 96] width 155 height 183
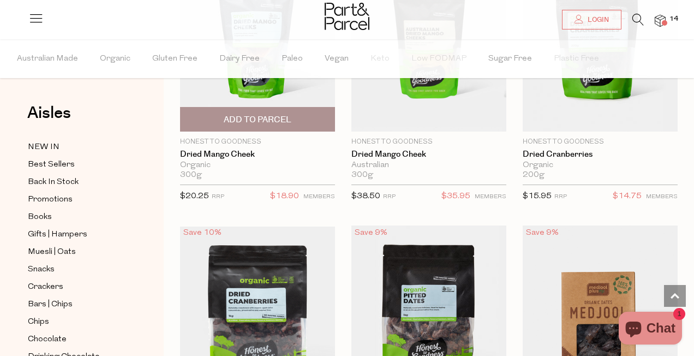
scroll to position [444, 0]
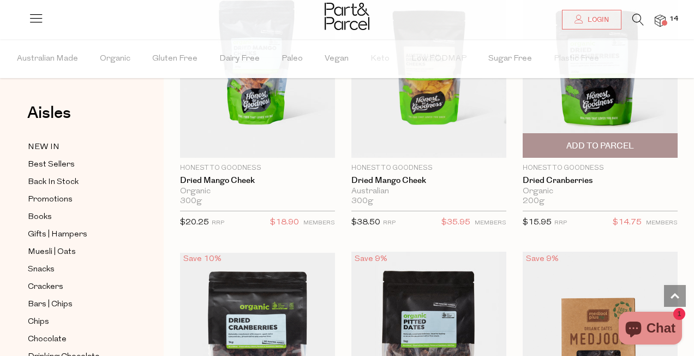
click at [550, 142] on span "Add To Parcel" at bounding box center [600, 145] width 148 height 23
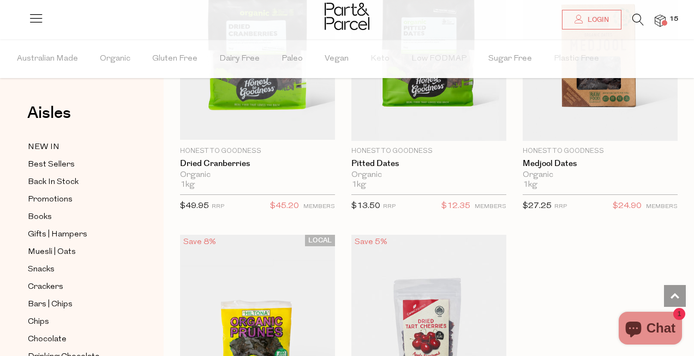
scroll to position [736, 0]
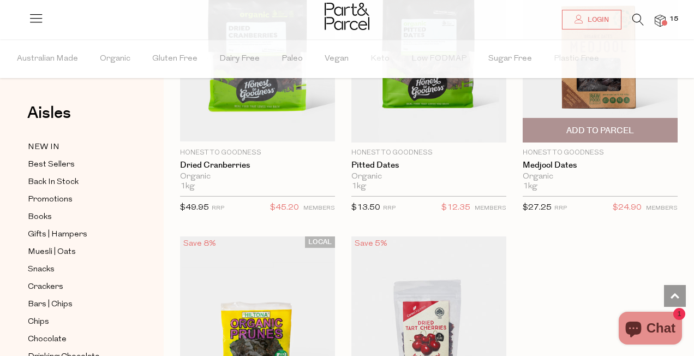
click at [633, 127] on span "Add To Parcel" at bounding box center [600, 130] width 68 height 11
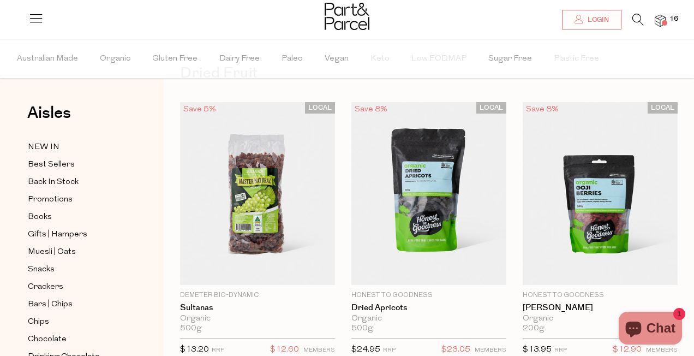
scroll to position [39, 0]
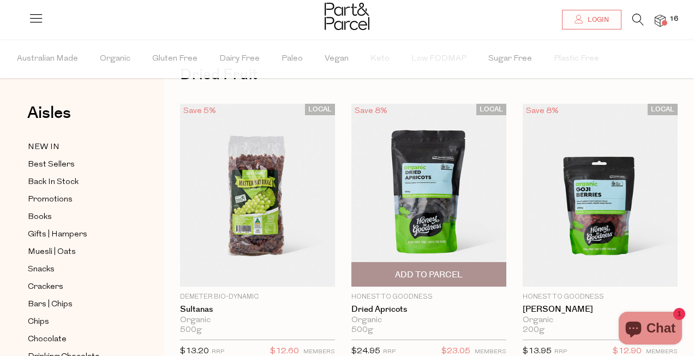
click at [454, 185] on img at bounding box center [428, 195] width 155 height 183
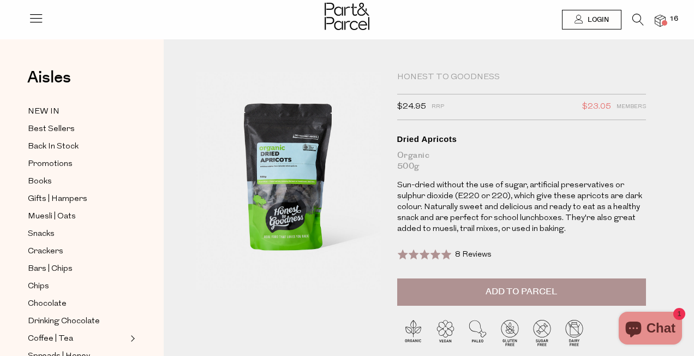
click at [433, 253] on span at bounding box center [424, 254] width 55 height 11
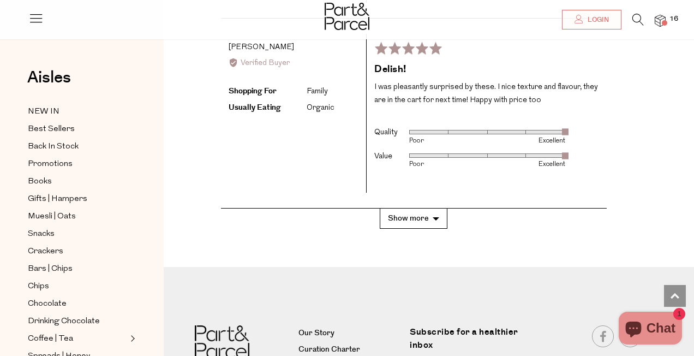
scroll to position [2282, 0]
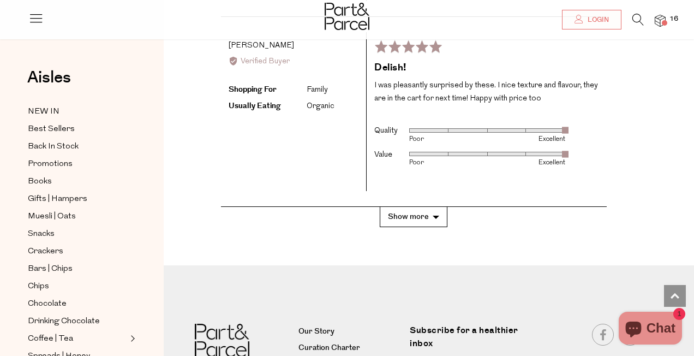
click at [428, 207] on button "Show more" at bounding box center [414, 217] width 68 height 20
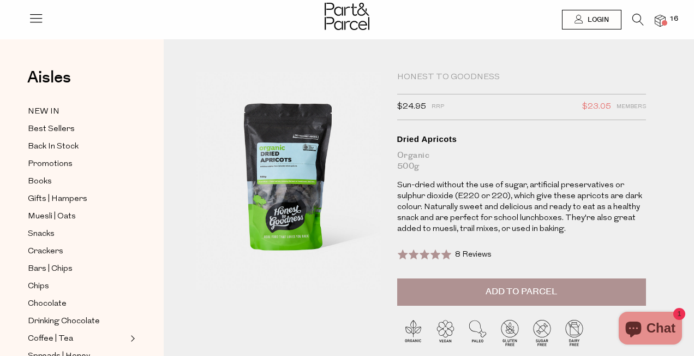
scroll to position [0, 0]
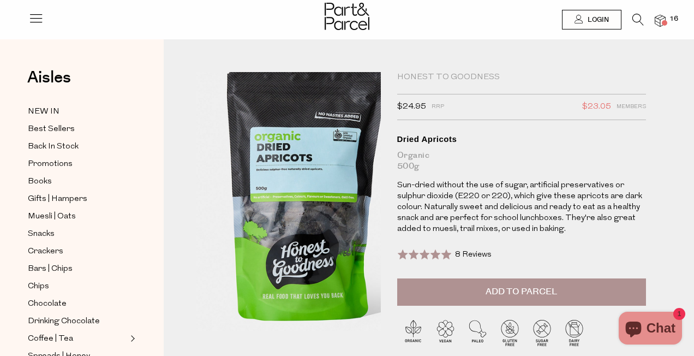
click at [265, 212] on img at bounding box center [307, 196] width 332 height 392
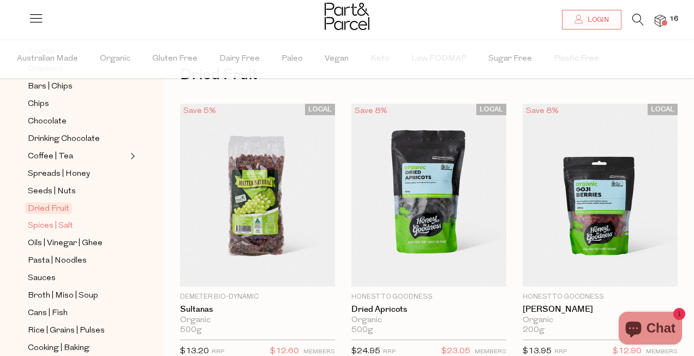
scroll to position [218, 0]
click at [65, 226] on span "Spices | Salt" at bounding box center [50, 225] width 45 height 13
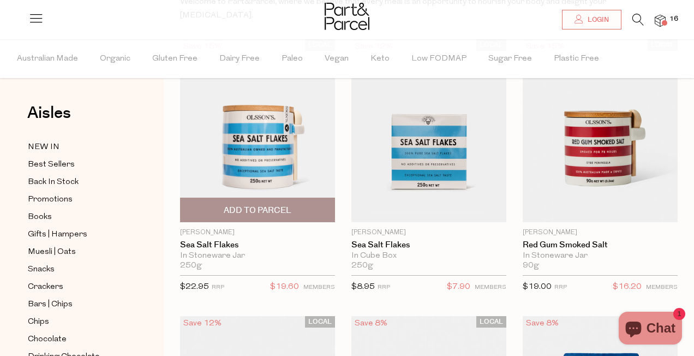
scroll to position [133, 0]
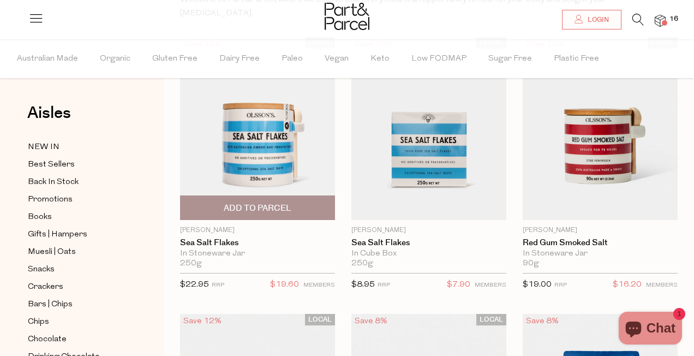
click at [227, 147] on img at bounding box center [257, 128] width 155 height 183
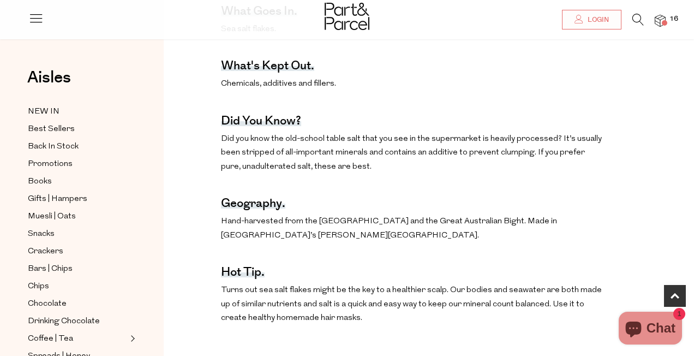
scroll to position [562, 0]
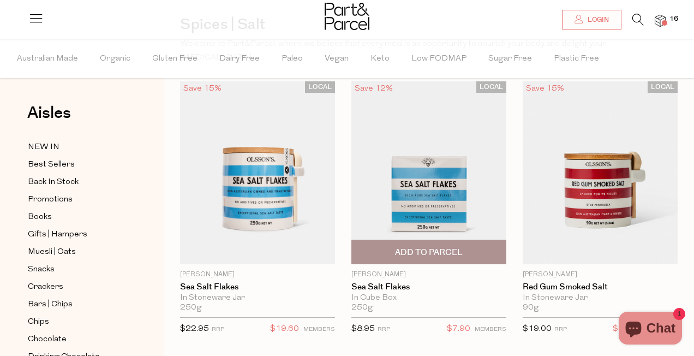
scroll to position [86, 0]
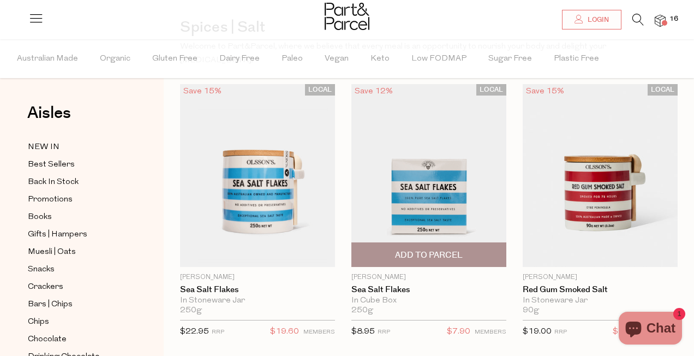
click at [402, 249] on span "Add To Parcel" at bounding box center [429, 254] width 68 height 11
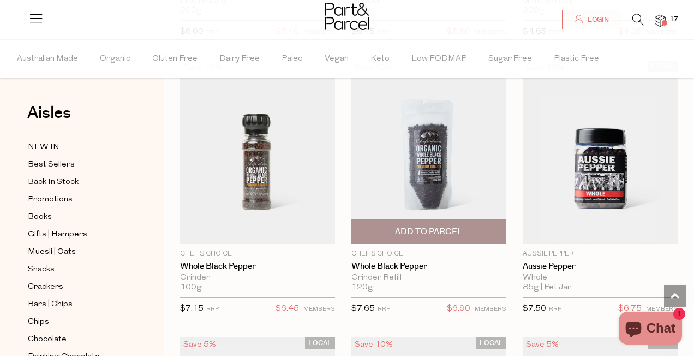
scroll to position [1214, 0]
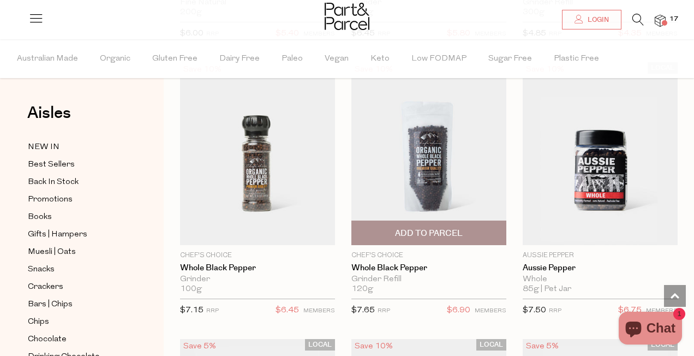
click at [439, 179] on img at bounding box center [428, 153] width 155 height 183
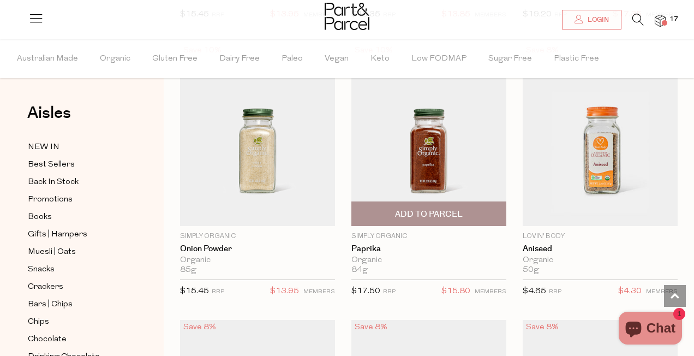
scroll to position [2623, 0]
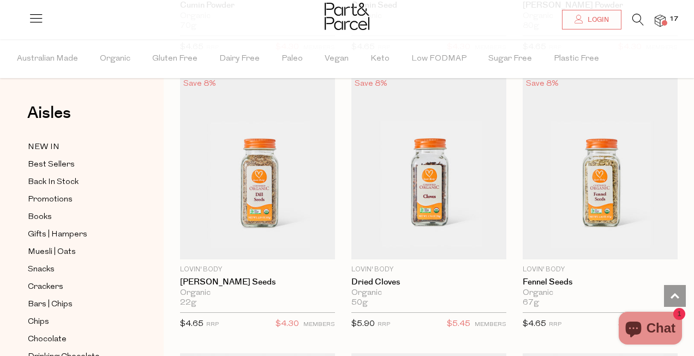
scroll to position [3695, 0]
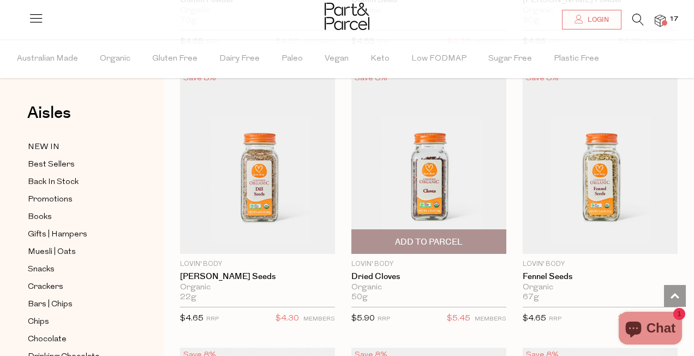
click at [437, 236] on span "Add To Parcel" at bounding box center [429, 241] width 68 height 11
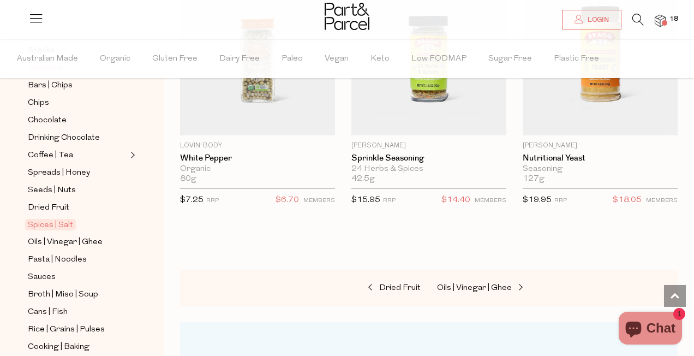
scroll to position [220, 0]
click at [66, 242] on span "Oils | Vinegar | Ghee" at bounding box center [65, 241] width 75 height 13
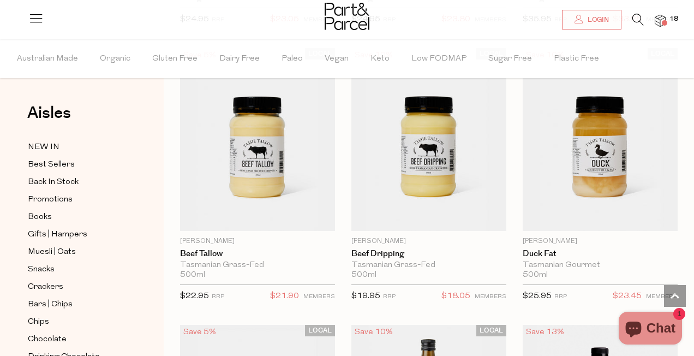
scroll to position [2606, 0]
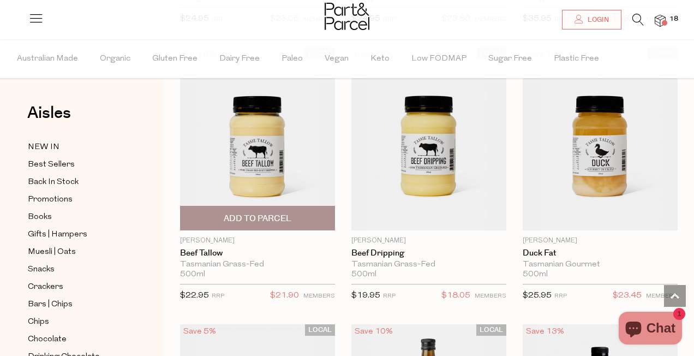
click at [276, 213] on span "Add To Parcel" at bounding box center [258, 218] width 68 height 11
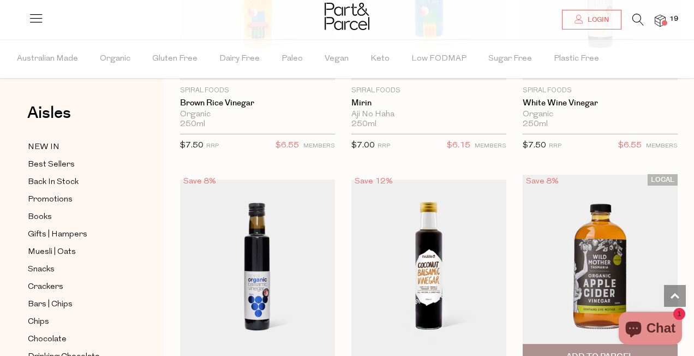
scroll to position [3308, 0]
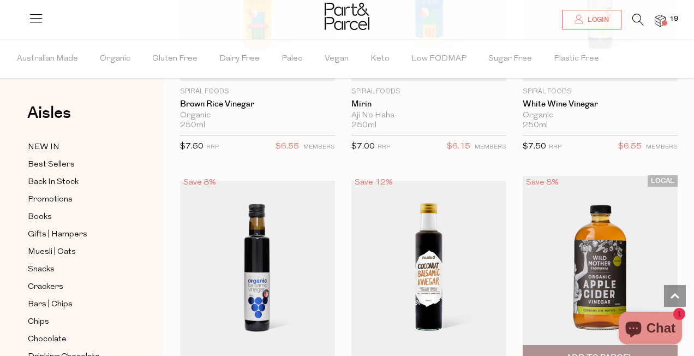
click at [567, 181] on img at bounding box center [600, 273] width 155 height 194
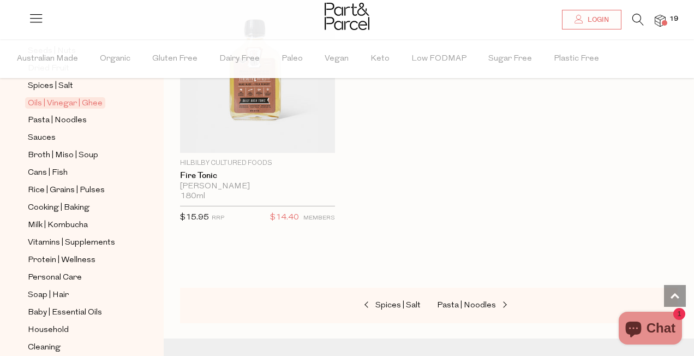
scroll to position [362, 0]
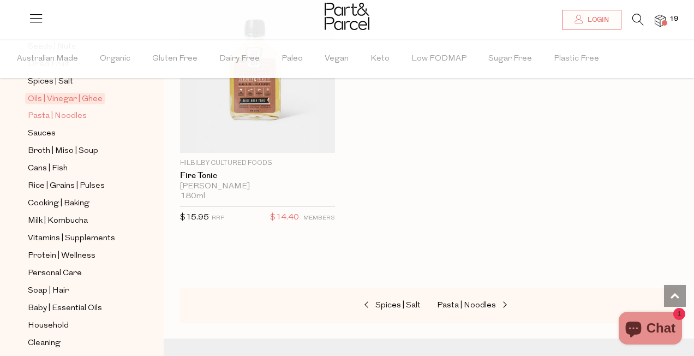
click at [108, 115] on link "Pasta | Noodles" at bounding box center [77, 116] width 99 height 14
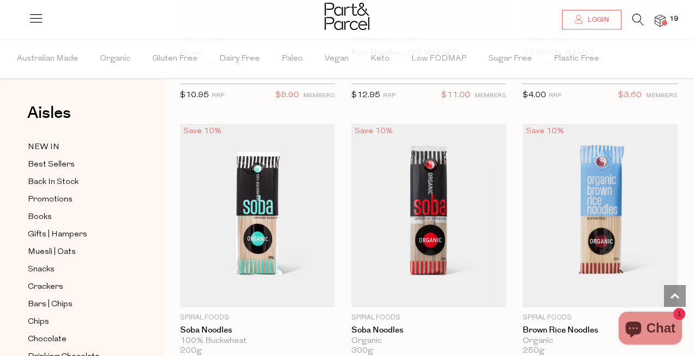
scroll to position [3348, 0]
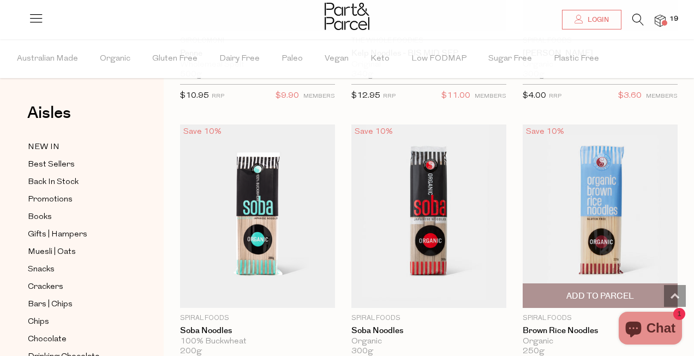
click at [607, 134] on img at bounding box center [600, 215] width 155 height 183
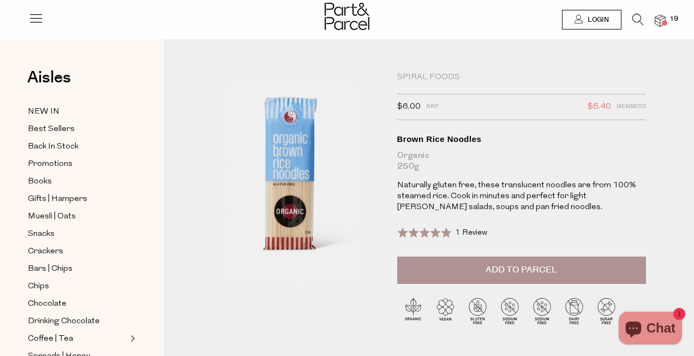
click at [445, 230] on span at bounding box center [424, 232] width 55 height 11
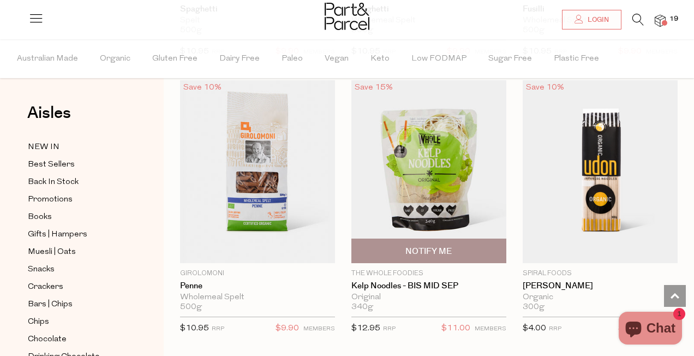
scroll to position [3112, 0]
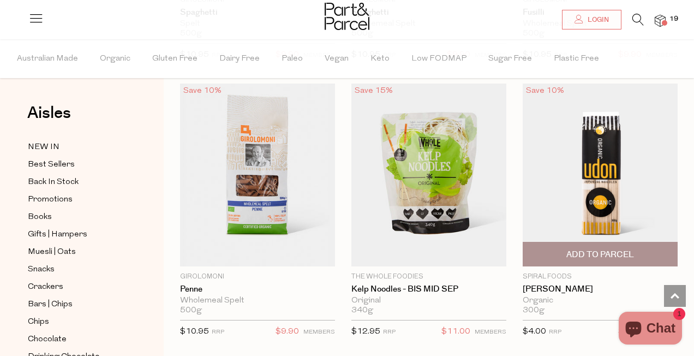
click at [550, 142] on img at bounding box center [600, 174] width 155 height 183
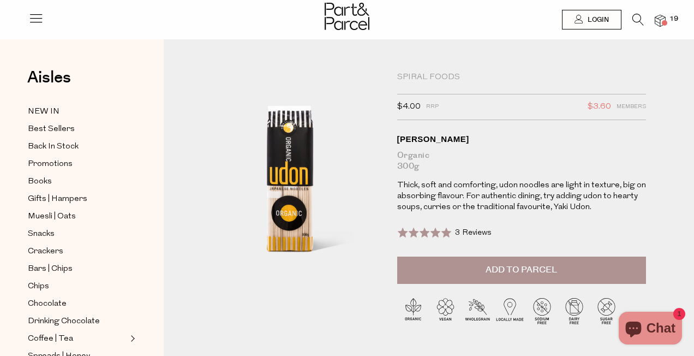
click at [436, 230] on span at bounding box center [424, 232] width 55 height 11
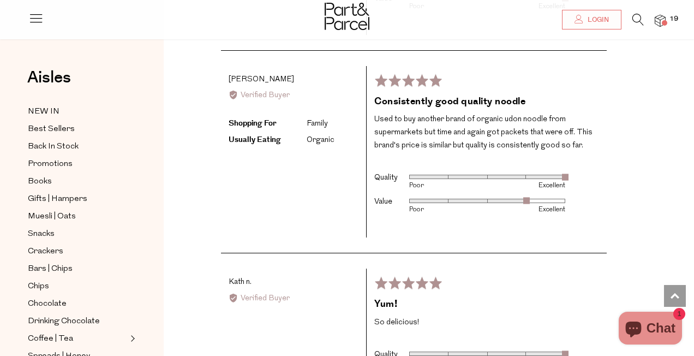
scroll to position [1378, 0]
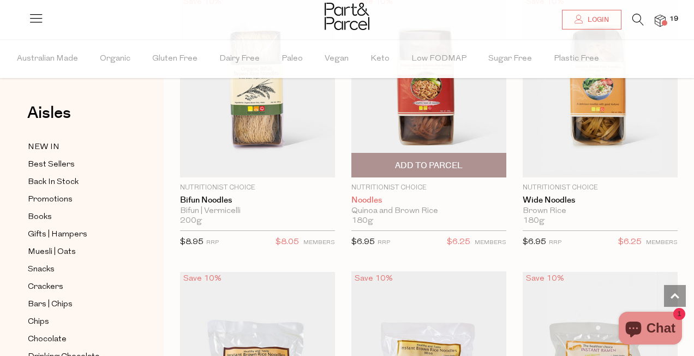
scroll to position [4010, 0]
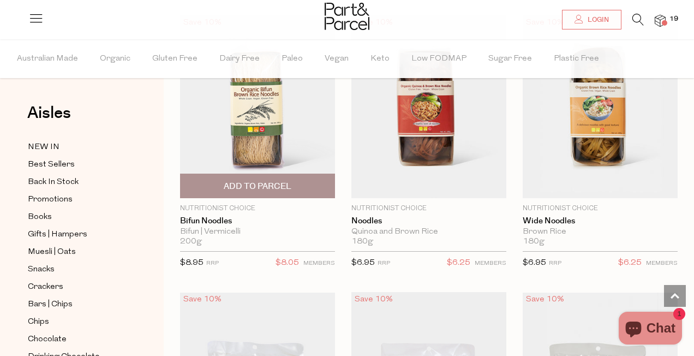
click at [224, 153] on img at bounding box center [257, 106] width 155 height 183
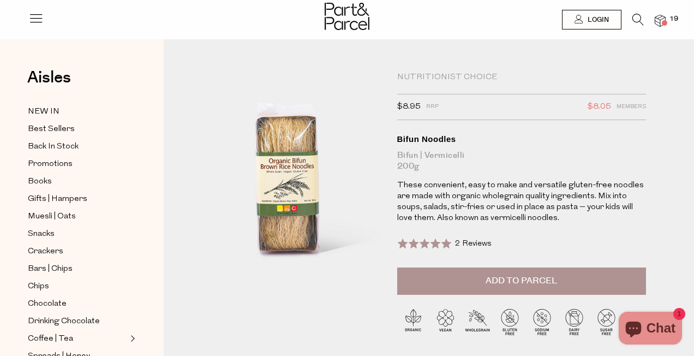
click at [662, 23] on span at bounding box center [664, 22] width 5 height 5
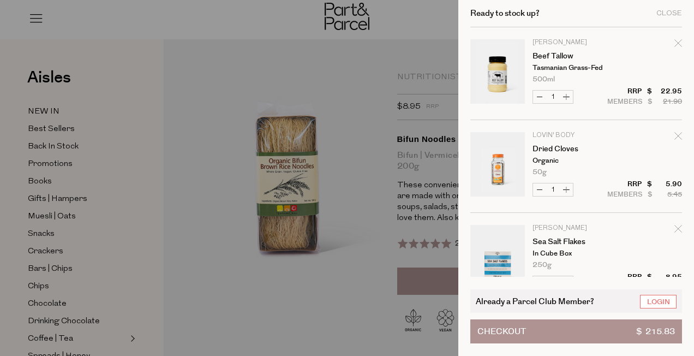
click at [371, 68] on div at bounding box center [347, 178] width 694 height 356
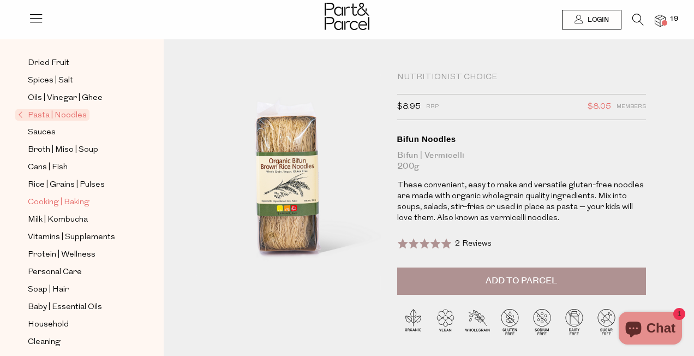
scroll to position [331, 0]
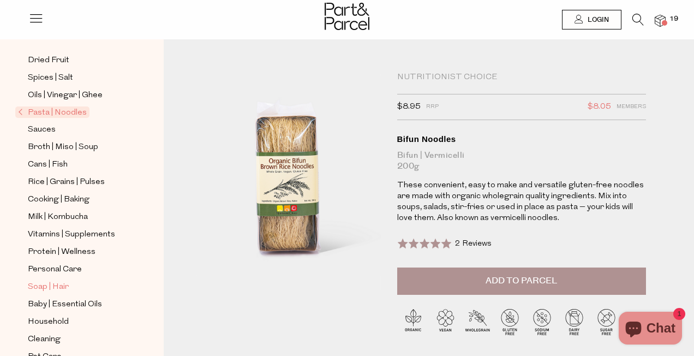
click at [59, 288] on span "Soap | Hair" at bounding box center [48, 286] width 41 height 13
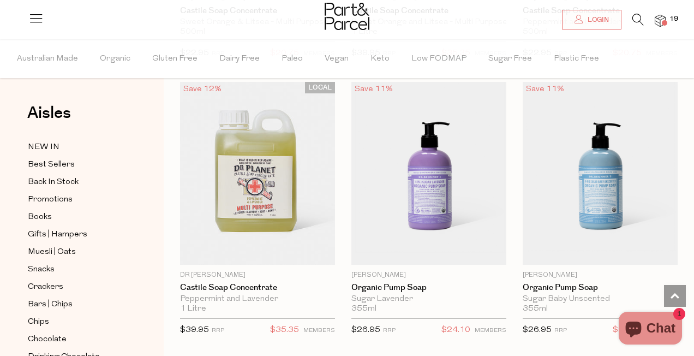
scroll to position [892, 0]
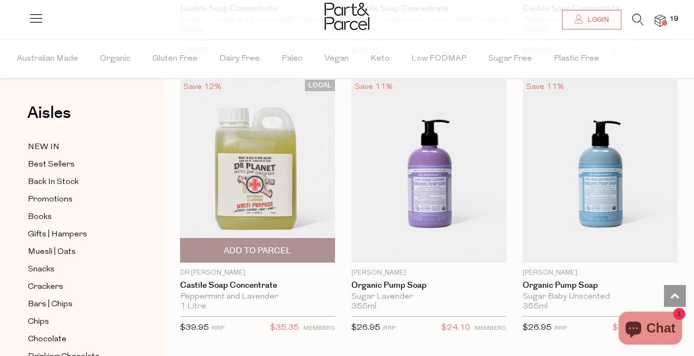
click at [294, 244] on span "Add To Parcel" at bounding box center [257, 249] width 148 height 23
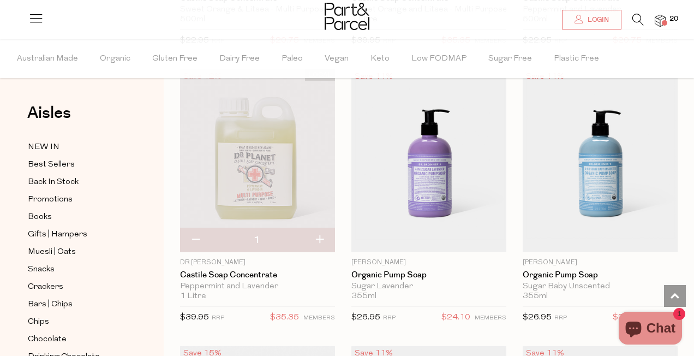
scroll to position [899, 0]
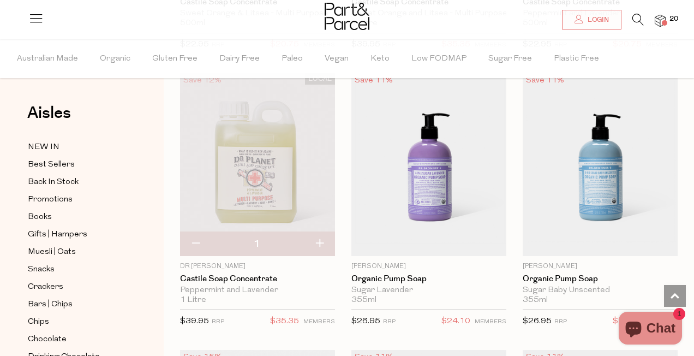
click at [278, 171] on img at bounding box center [257, 164] width 155 height 183
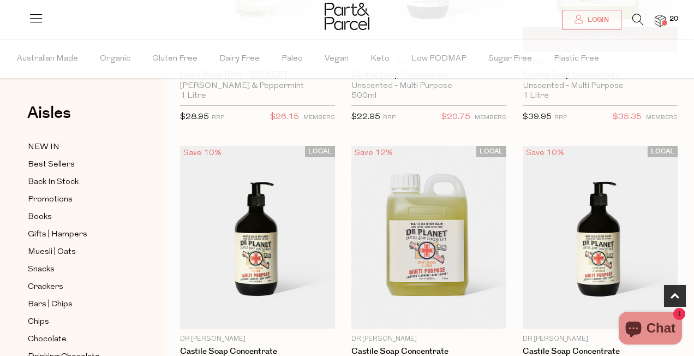
scroll to position [566, 0]
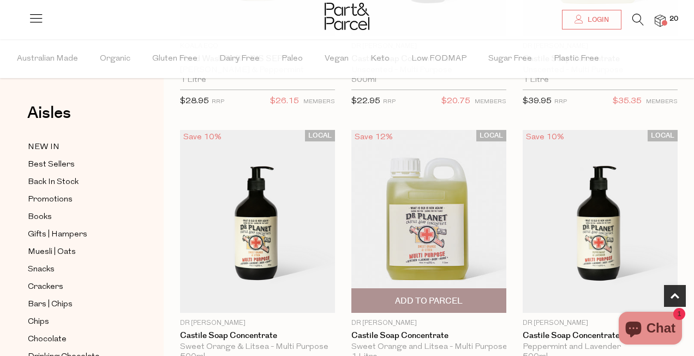
click at [405, 174] on img at bounding box center [428, 221] width 155 height 183
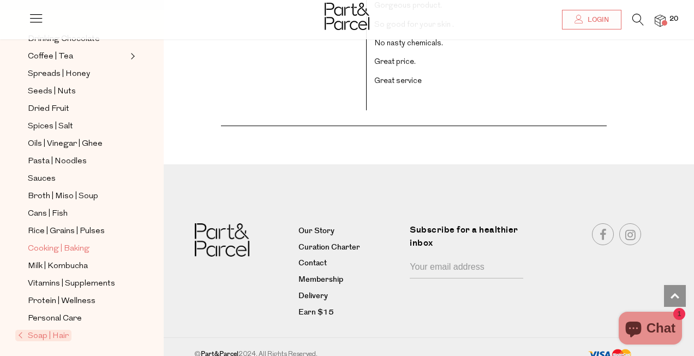
scroll to position [253, 0]
click at [80, 278] on span "Vitamins | Supplements" at bounding box center [71, 284] width 87 height 13
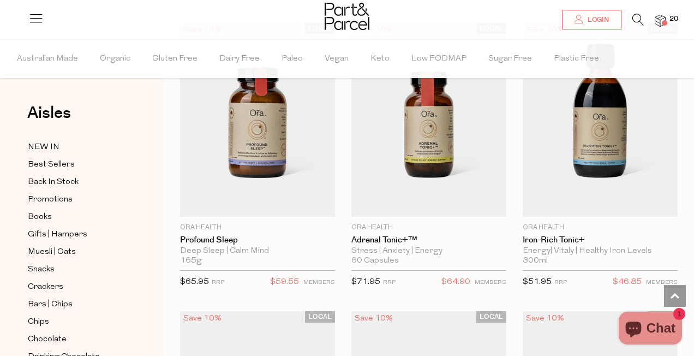
scroll to position [2897, 0]
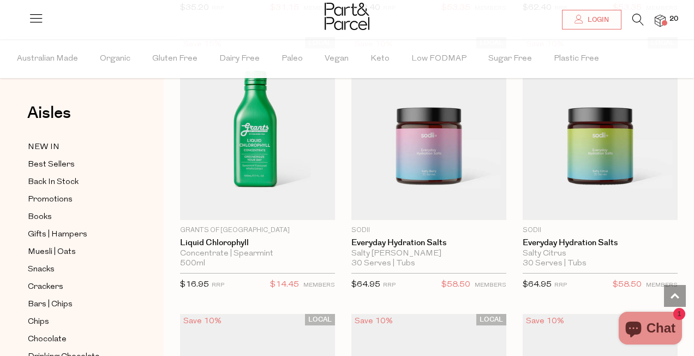
scroll to position [4830, 0]
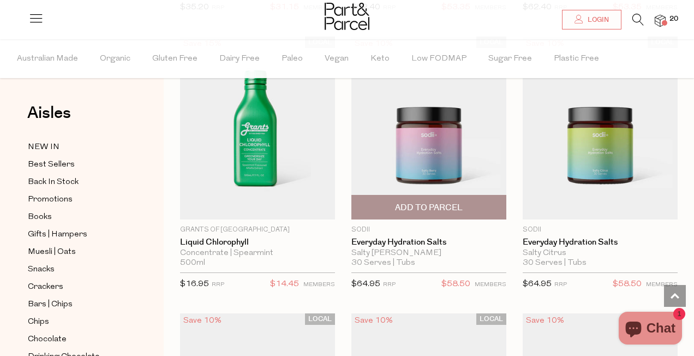
click at [440, 91] on img at bounding box center [428, 128] width 155 height 183
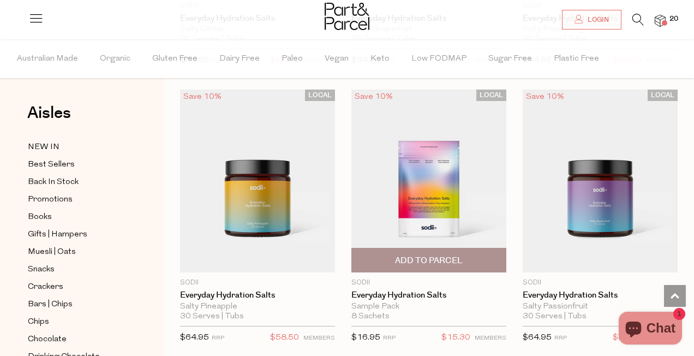
scroll to position [608, 0]
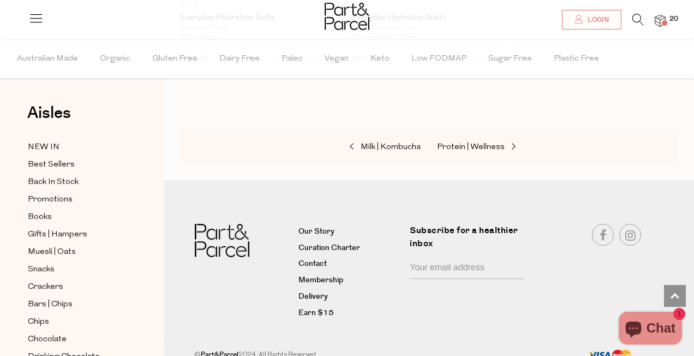
scroll to position [5607, 0]
